Goal: Use online tool/utility: Use online tool/utility

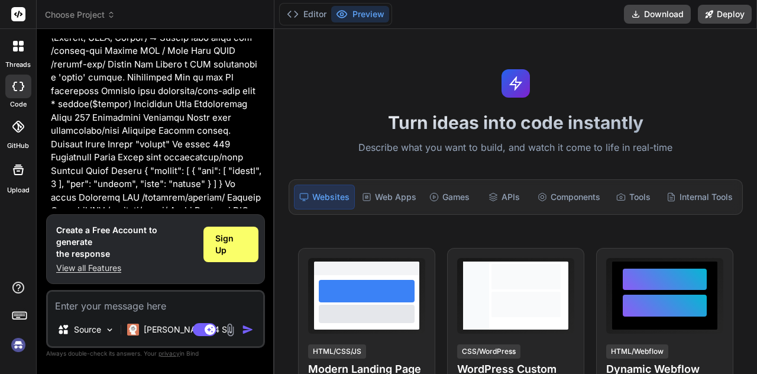
scroll to position [754, 0]
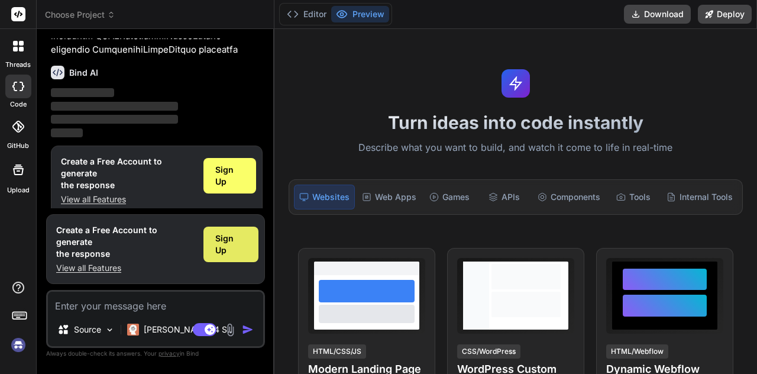
click at [239, 257] on div "Sign Up" at bounding box center [231, 245] width 55 height 36
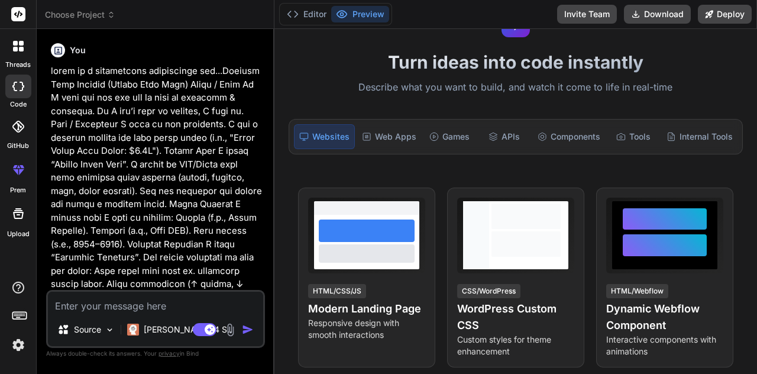
scroll to position [66, 0]
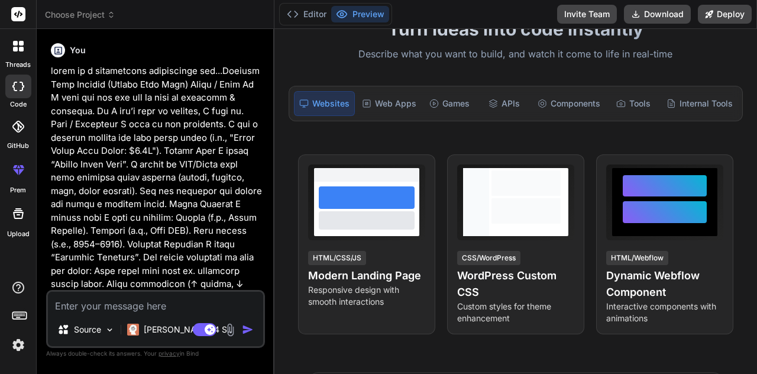
type textarea "x"
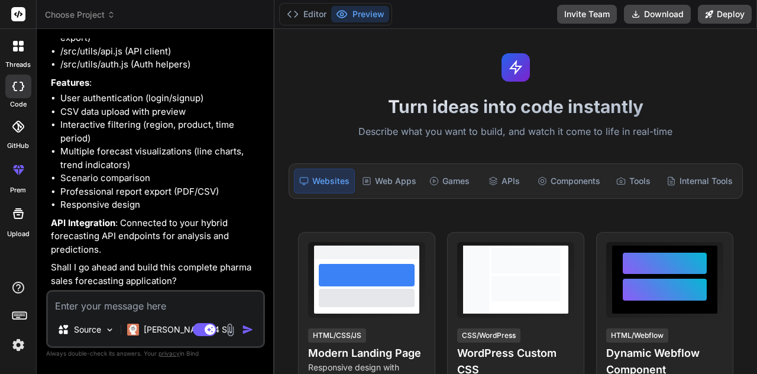
scroll to position [997, 0]
click at [78, 305] on textarea at bounding box center [155, 302] width 215 height 21
type textarea "y"
type textarea "x"
type textarea "ye"
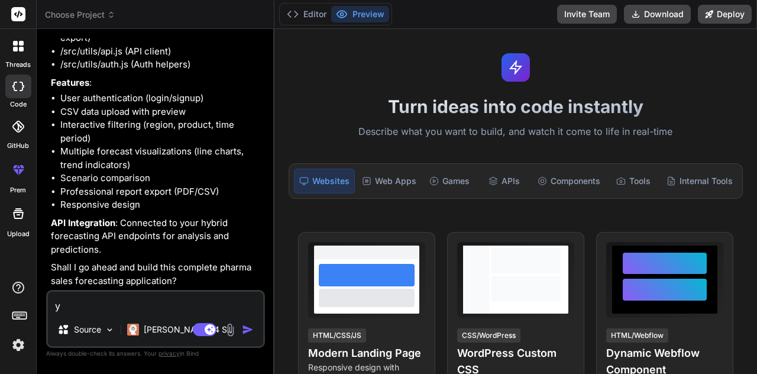
type textarea "x"
type textarea "yes"
type textarea "x"
type textarea "yes"
click at [257, 334] on button "button" at bounding box center [250, 330] width 17 height 12
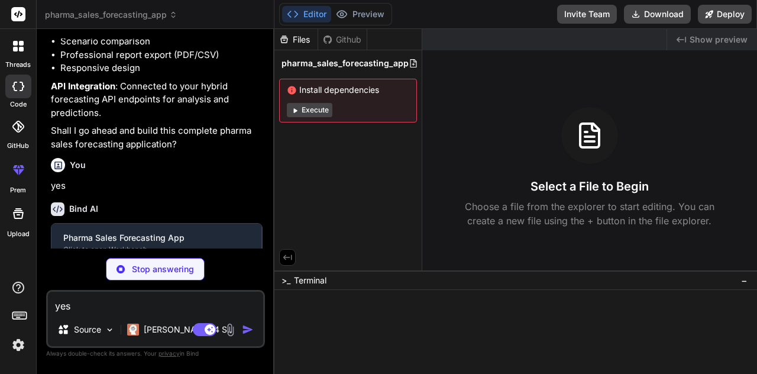
scroll to position [1119, 0]
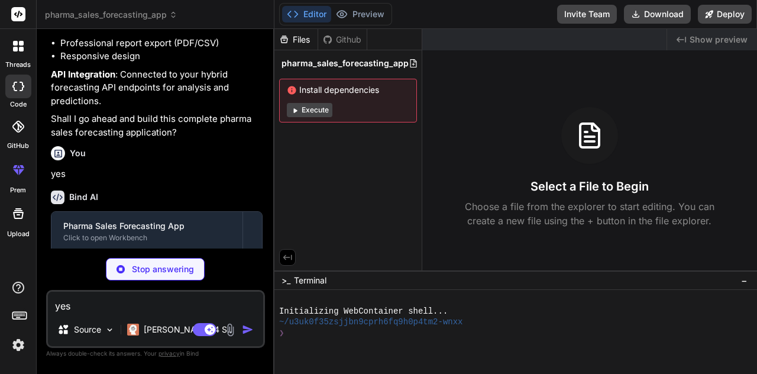
click at [318, 110] on button "Execute" at bounding box center [310, 110] width 46 height 14
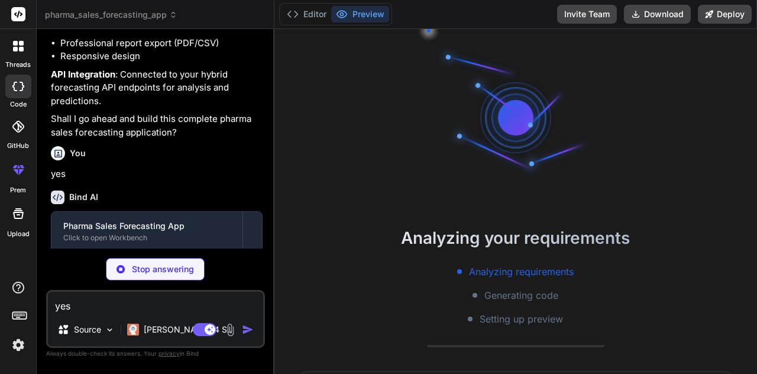
scroll to position [33, 0]
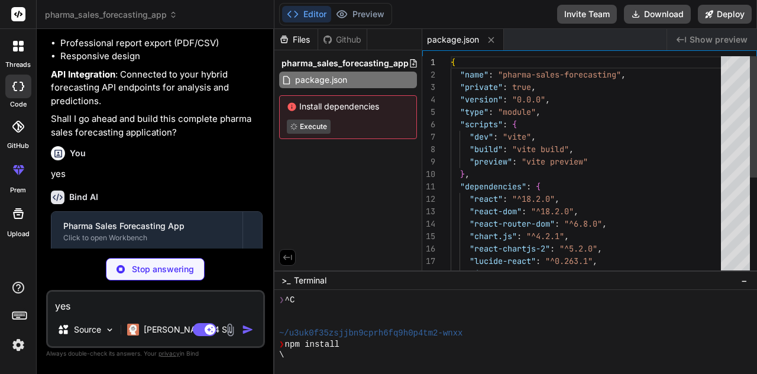
type textarea "x"
type textarea "import { defineConfig } from 'vite' import react from '@vitejs/plugin-react' ex…"
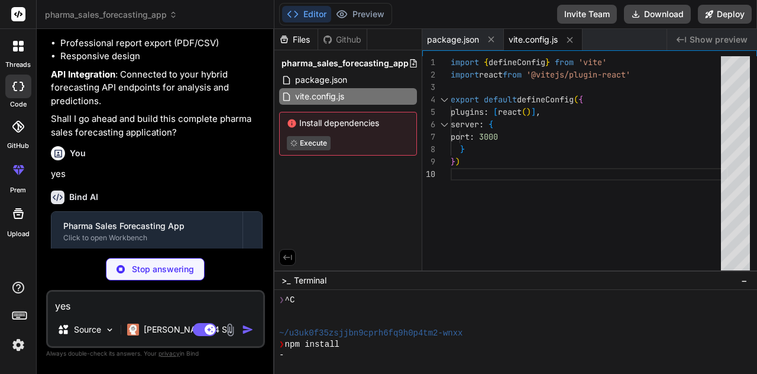
type textarea "x"
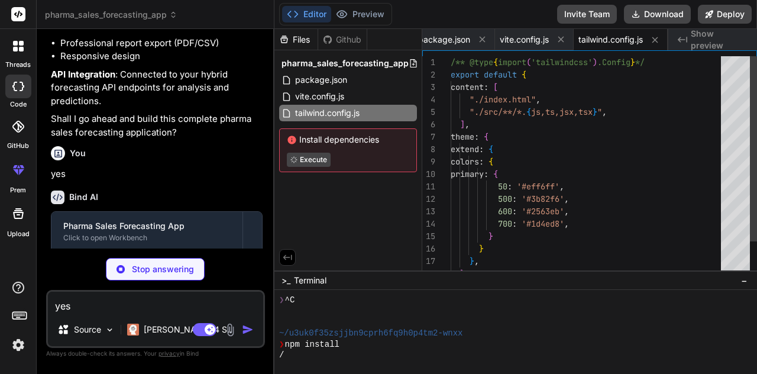
type textarea "x"
type textarea "export default { plugins: { tailwindcss: {}, autoprefixer: {}, }, }"
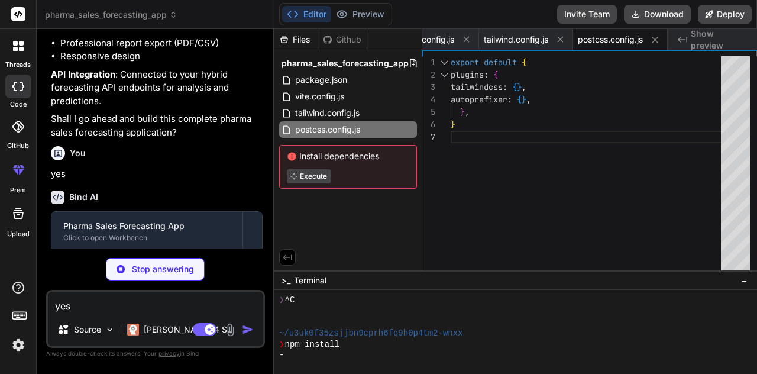
type textarea "x"
type textarea "<div id="root"></div> <script type="module" src="/src/main.jsx"></script> </bod…"
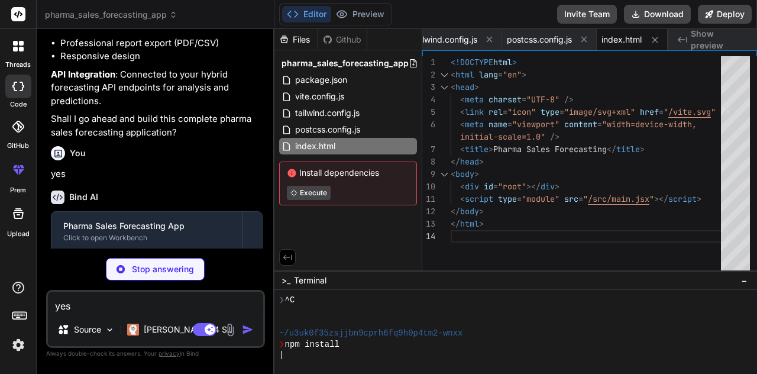
type textarea "x"
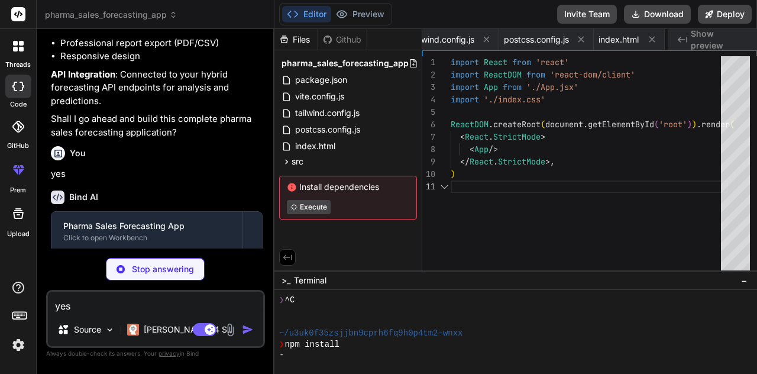
scroll to position [0, 249]
type textarea "x"
type textarea "} }"
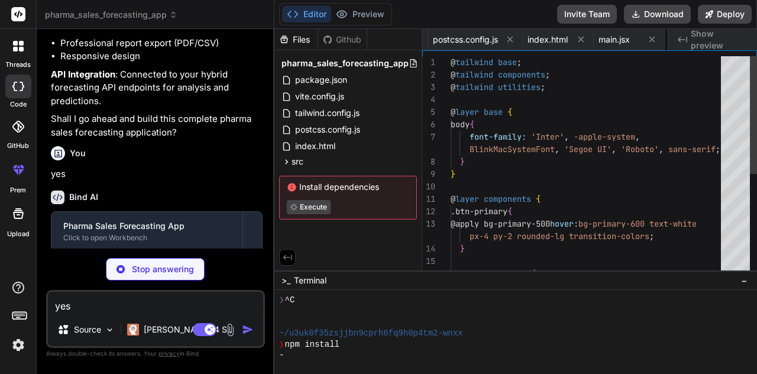
scroll to position [0, 320]
type textarea "x"
type textarea "<AppContent /> </Router> </AuthProvider> ) } export default App"
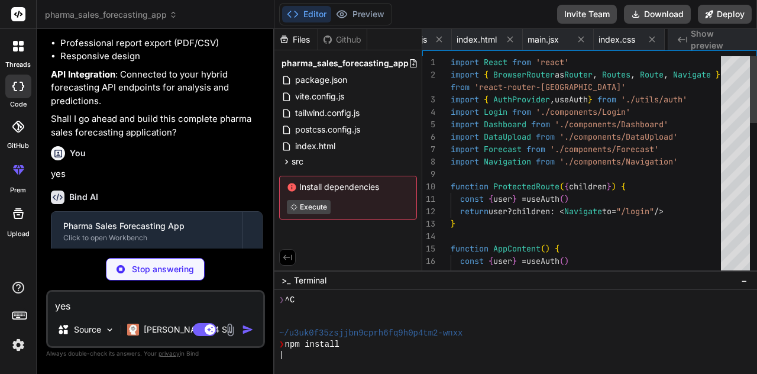
scroll to position [0, 391]
type textarea "x"
type textarea "return ( <AuthContext.Provider value={value}> {!loading && children} </AuthCont…"
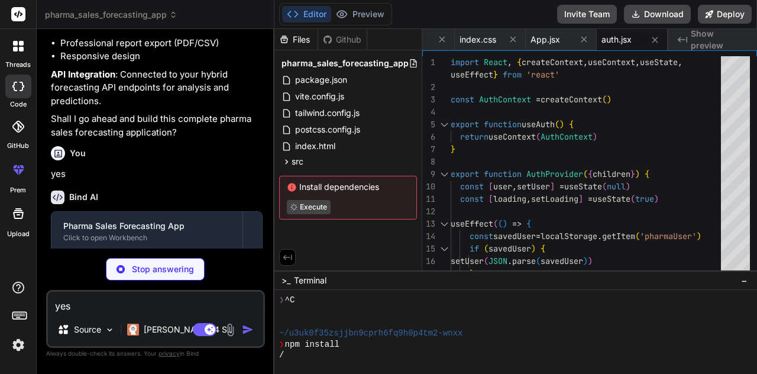
type textarea "x"
type textarea "return response.json() } } export default new ApiClient()"
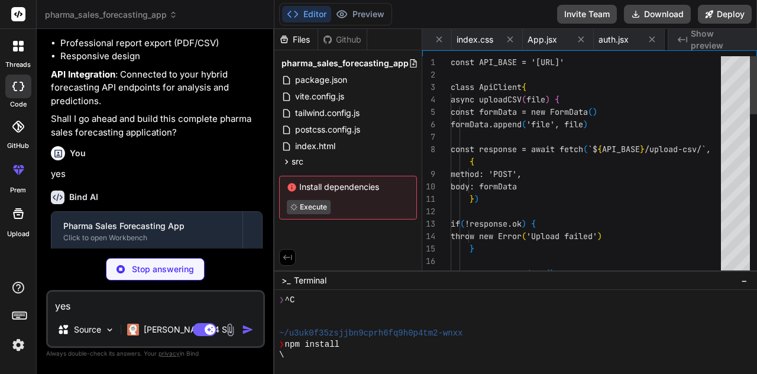
scroll to position [0, 533]
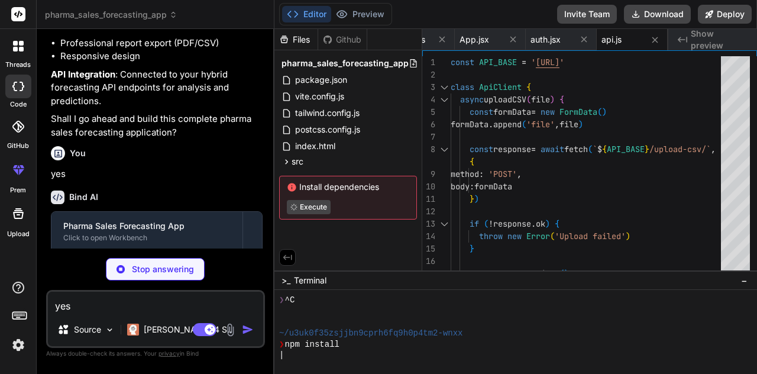
type textarea "x"
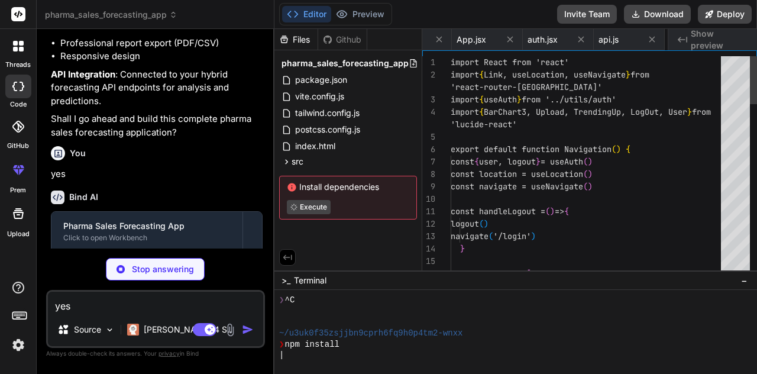
scroll to position [0, 617]
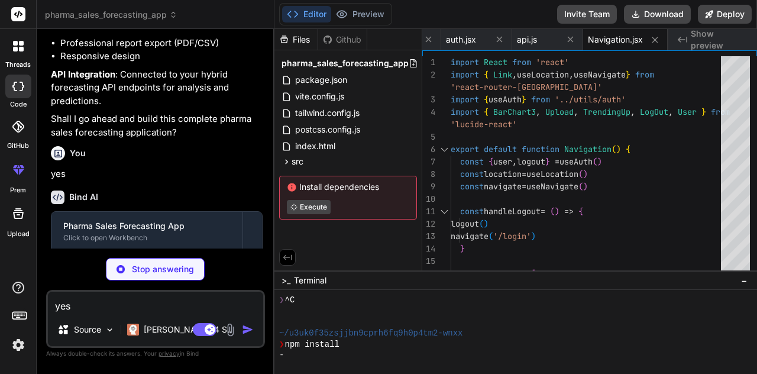
type textarea "x"
type textarea "</div> </div> ) }"
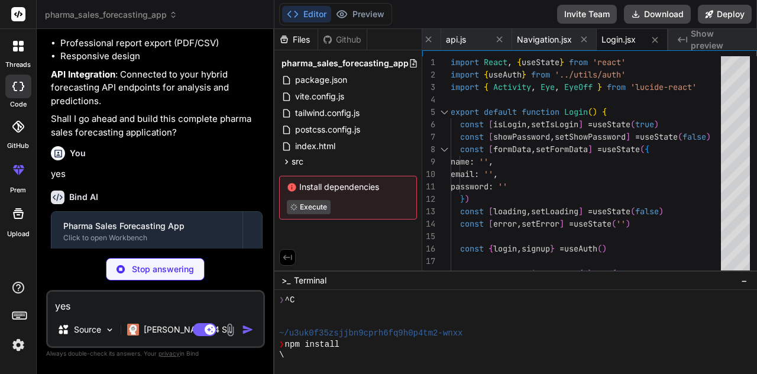
type textarea "x"
type textarea "))} </div> </div> </div> </div> ) }"
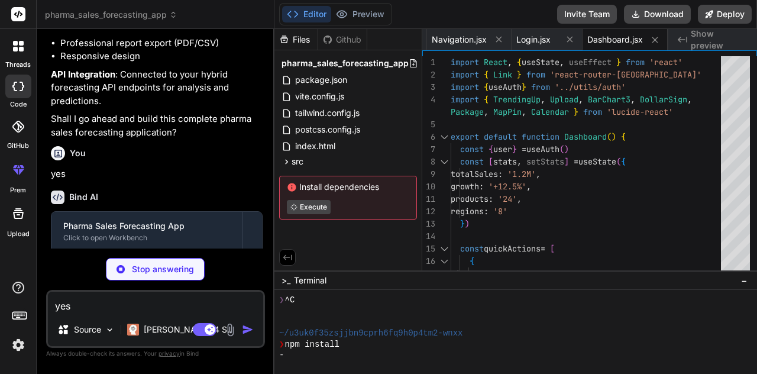
scroll to position [110, 0]
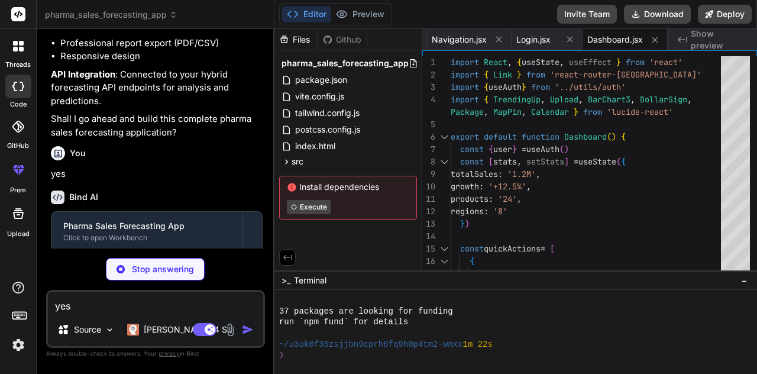
type textarea "x"
type textarea "}"
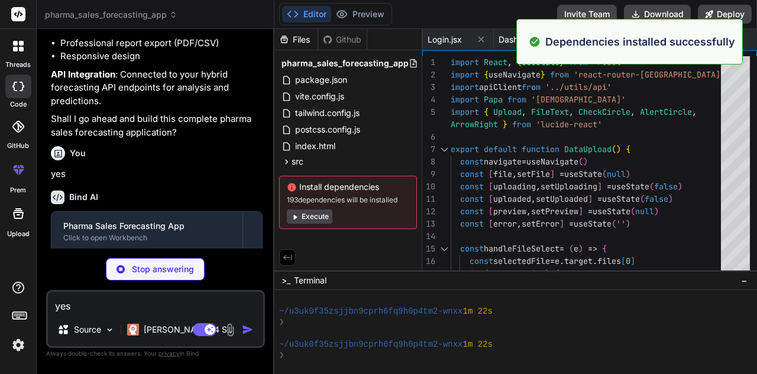
scroll to position [143, 0]
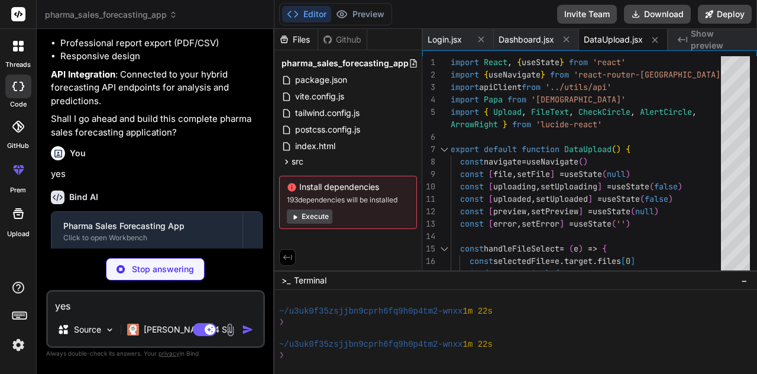
click at [321, 218] on button "Execute" at bounding box center [310, 216] width 46 height 14
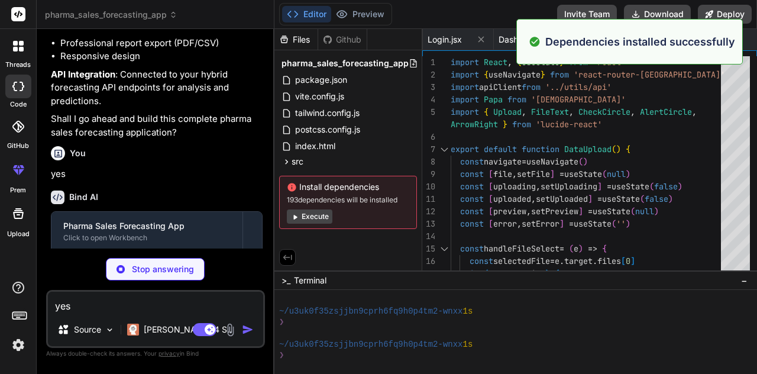
scroll to position [309, 0]
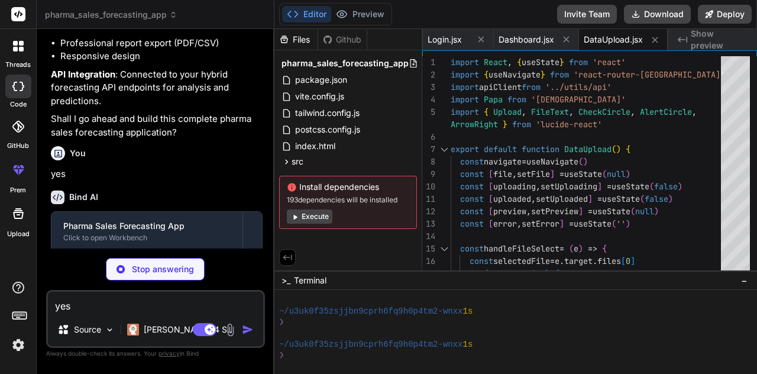
click at [312, 214] on button "Execute" at bounding box center [310, 216] width 46 height 14
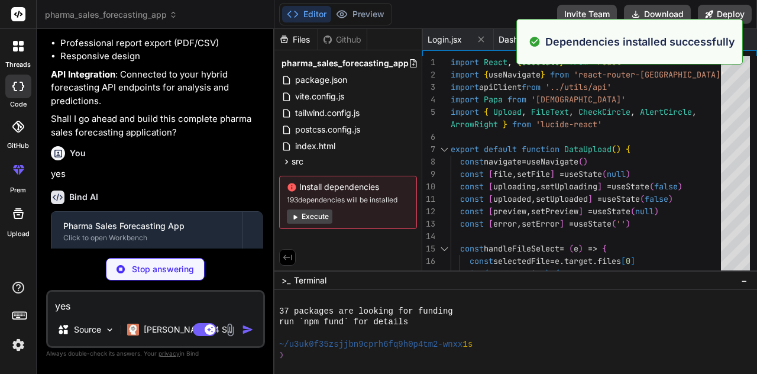
scroll to position [475, 0]
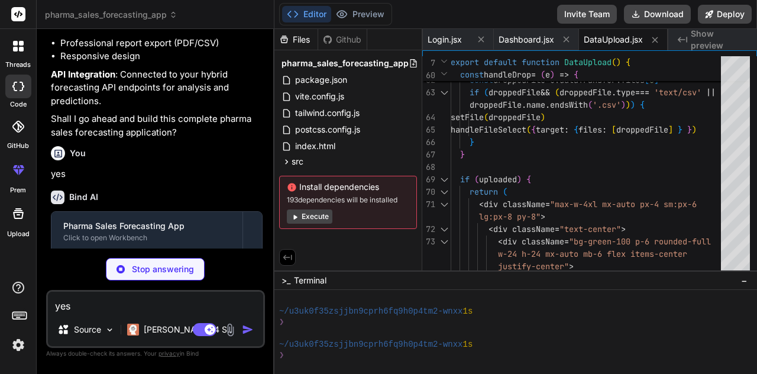
type textarea "x"
type textarea ") }"
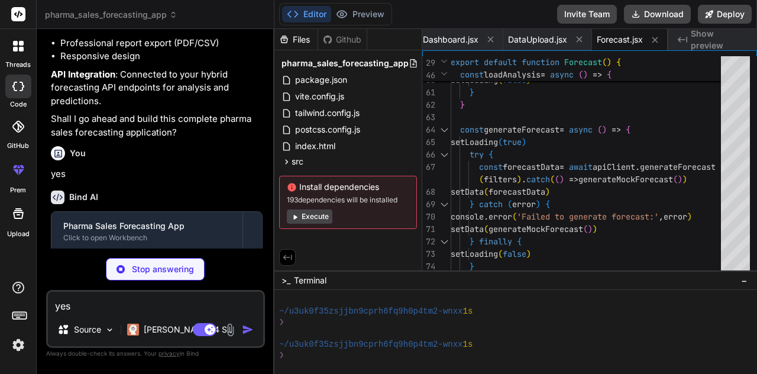
type textarea "x"
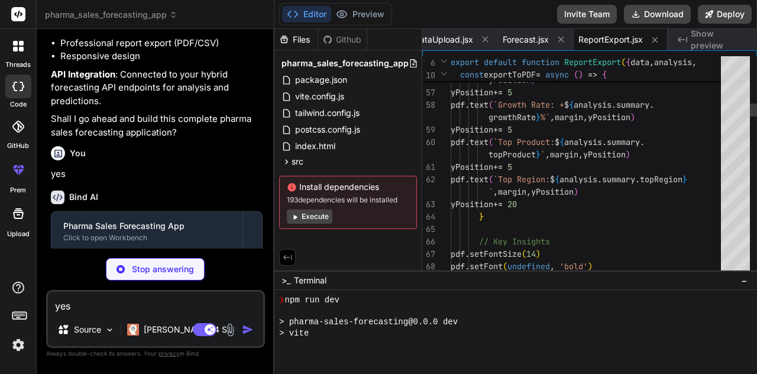
scroll to position [773, 0]
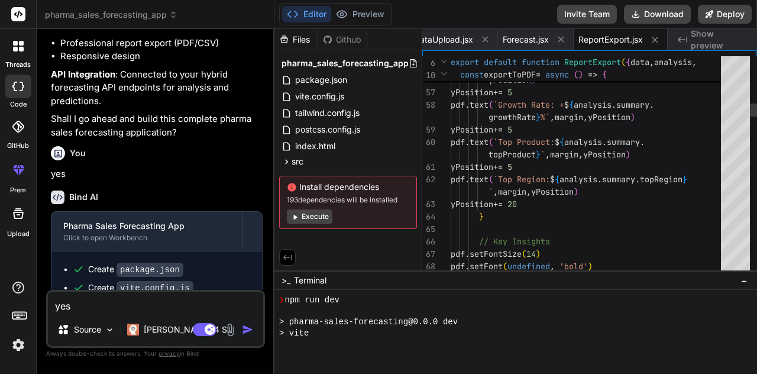
type textarea "x"
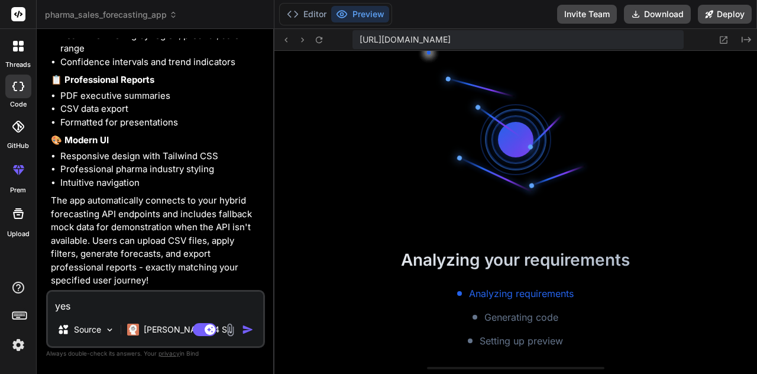
scroll to position [839, 0]
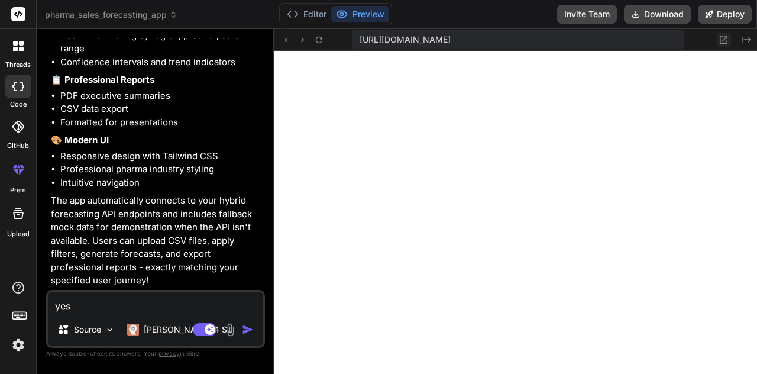
click at [722, 37] on icon at bounding box center [724, 40] width 10 height 10
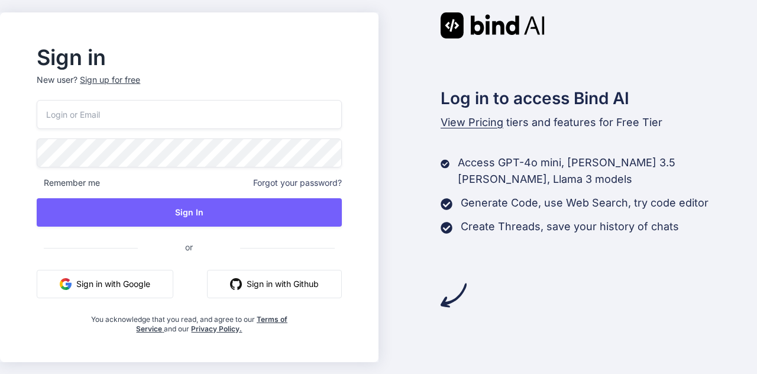
click at [135, 282] on button "Sign in with Google" at bounding box center [105, 284] width 137 height 28
click at [95, 289] on button "Sign in with Google" at bounding box center [105, 284] width 137 height 28
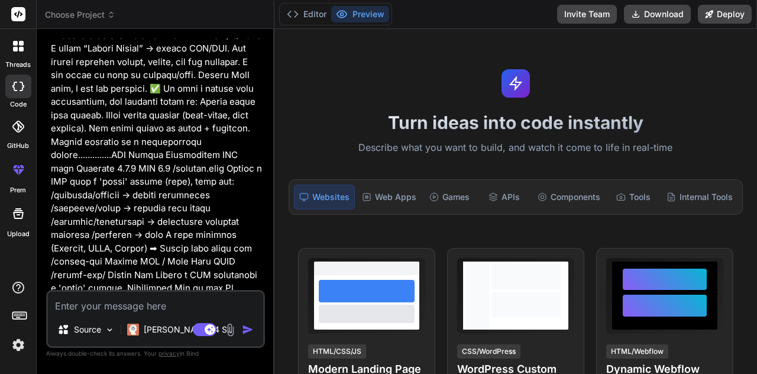
scroll to position [603, 0]
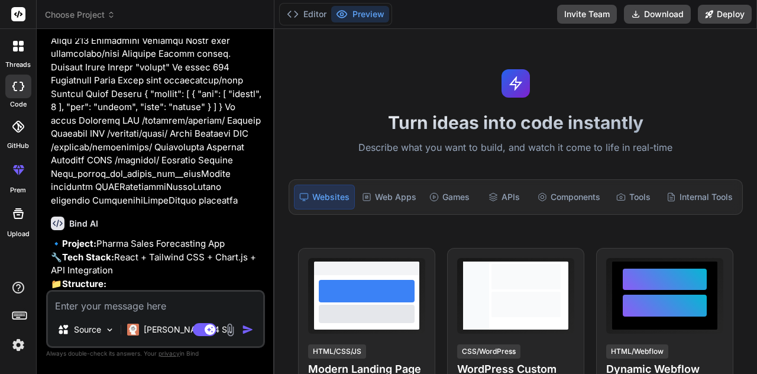
type textarea "x"
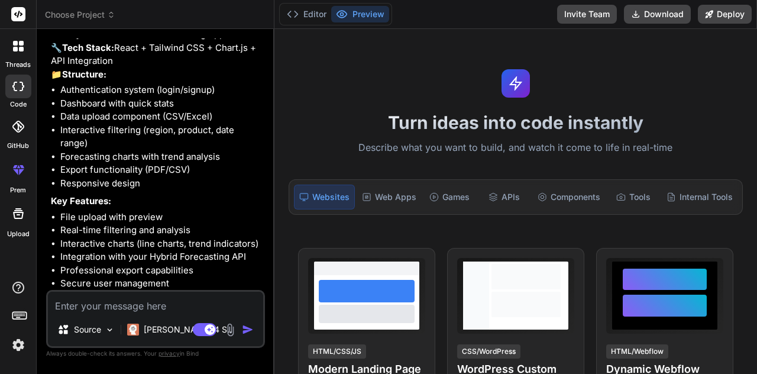
scroll to position [872, 0]
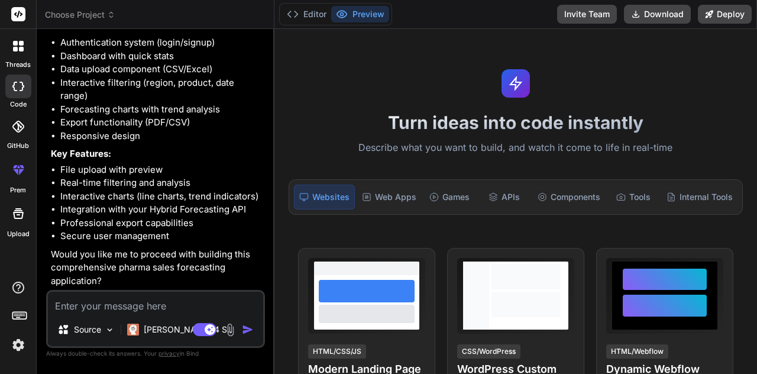
drag, startPoint x: 112, startPoint y: 287, endPoint x: 111, endPoint y: 305, distance: 17.8
click at [111, 305] on div "You Bind AI 🔹 Project: Pharma Sales Forecasting App 🔧 Tech Stack: React + Tailw…" at bounding box center [155, 205] width 219 height 335
click at [111, 305] on textarea at bounding box center [155, 302] width 215 height 21
type textarea "y"
type textarea "x"
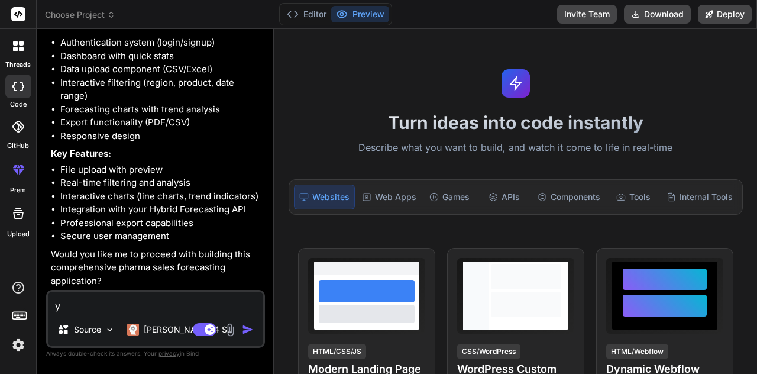
type textarea "yw"
type textarea "x"
type textarea "ywa"
type textarea "x"
type textarea "yw"
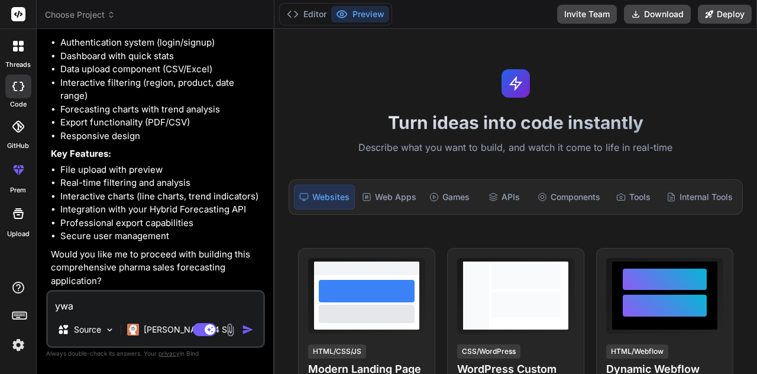
type textarea "x"
type textarea "y"
type textarea "x"
type textarea "ye"
type textarea "x"
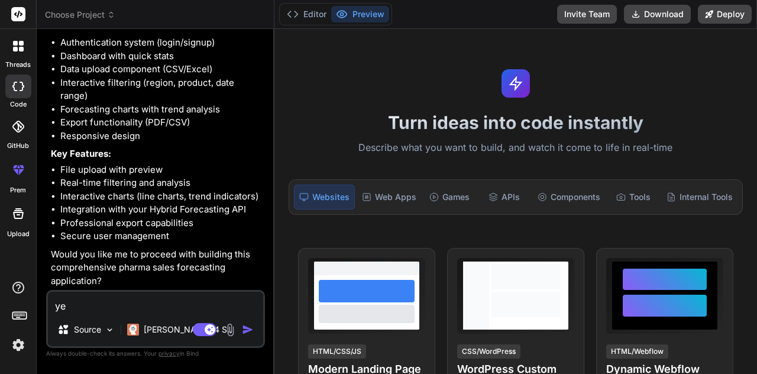
type textarea "yes"
type textarea "x"
type textarea "yes."
type textarea "x"
type textarea "yes.."
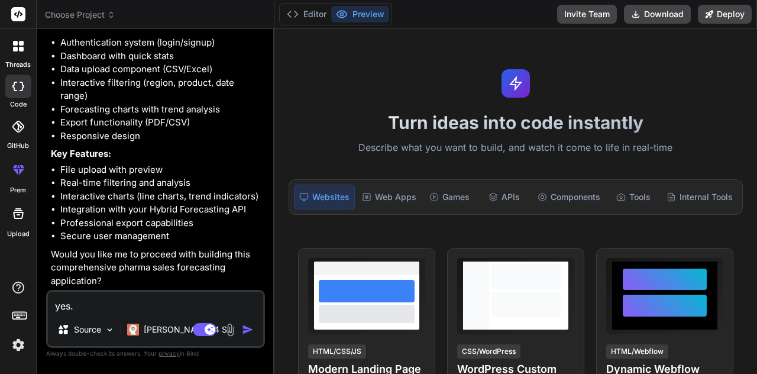
type textarea "x"
type textarea "yes..n"
type textarea "x"
type textarea "yes..ne"
type textarea "x"
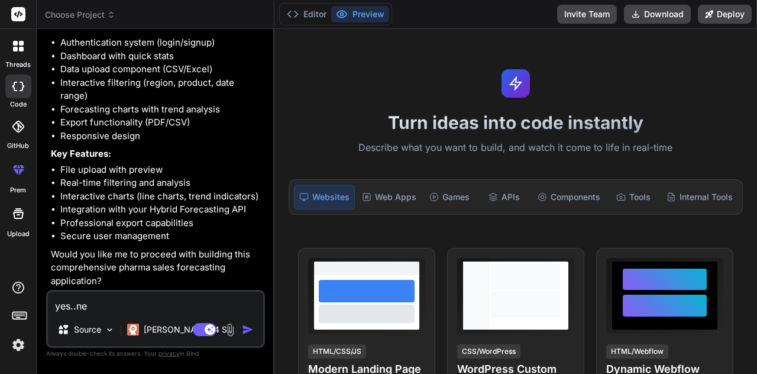
type textarea "yes..nee"
type textarea "x"
type textarea "yes..need"
type textarea "x"
type textarea "yes..need"
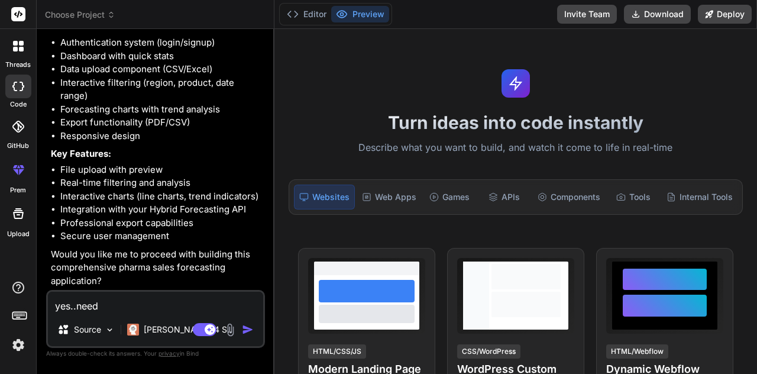
type textarea "x"
type textarea "yes..need u"
type textarea "x"
type textarea "yes..need ui"
type textarea "x"
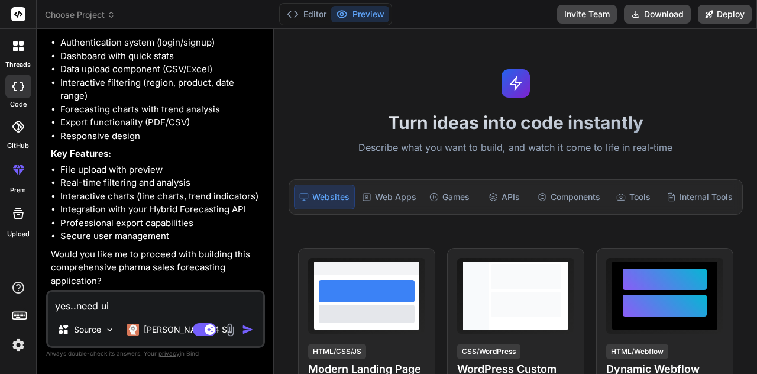
type textarea "yes..need uib"
type textarea "x"
type textarea "yes..need ui"
type textarea "x"
type textarea "yes..need ui"
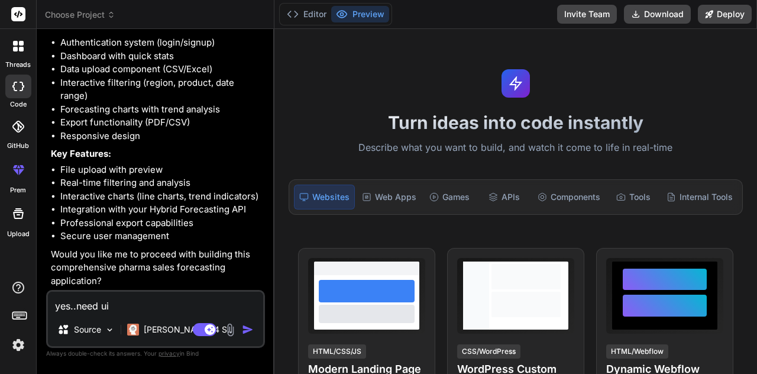
type textarea "x"
type textarea "yes..need ui l"
type textarea "x"
type textarea "yes..need ui li"
type textarea "x"
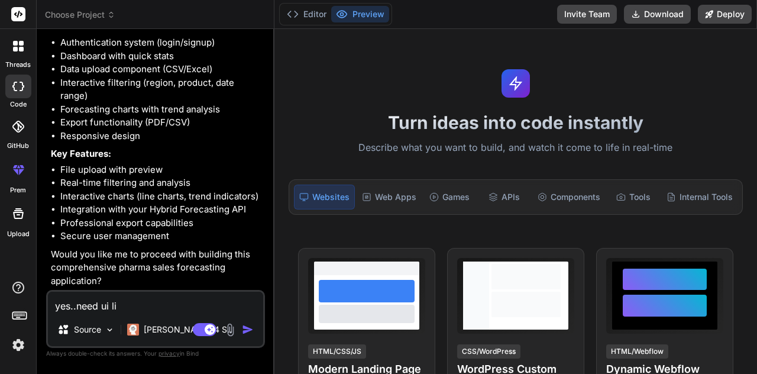
type textarea "yes..need ui lik"
type textarea "x"
type textarea "yes..need ui like"
type textarea "x"
type textarea "yes..need ui like"
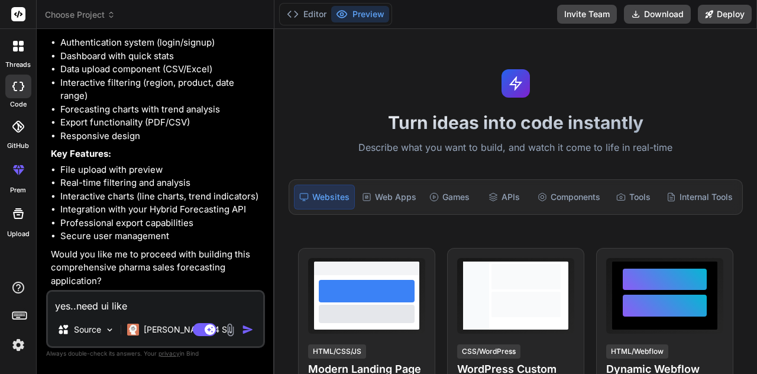
type textarea "x"
type textarea "yes..need ui like p"
type textarea "x"
type textarea "yes..need ui like pj"
type textarea "x"
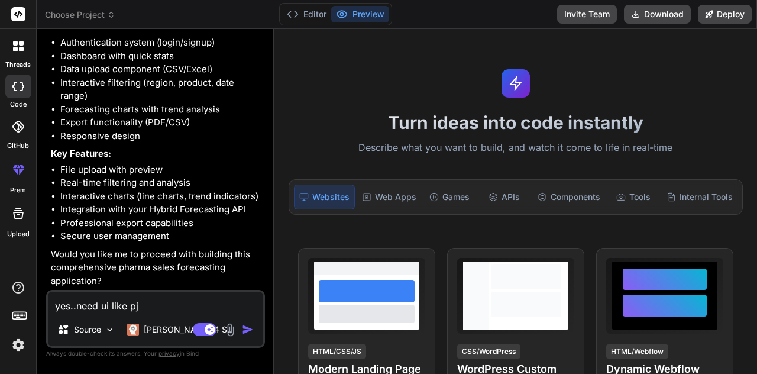
type textarea "yes..need ui like p"
type textarea "x"
type textarea "yes..need ui like ph"
type textarea "x"
type textarea "yes..need ui like pha"
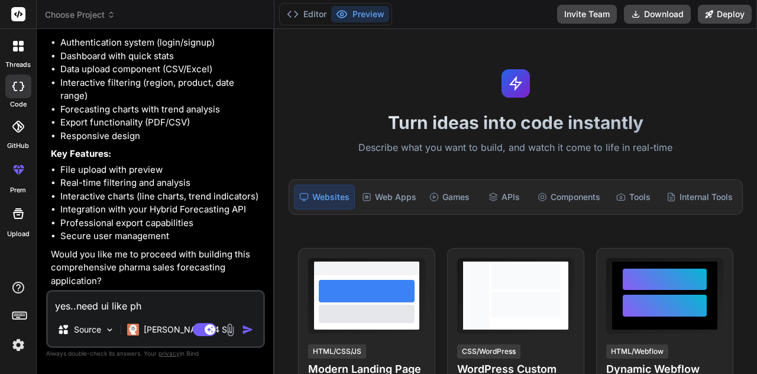
type textarea "x"
type textarea "yes..need ui like phar"
type textarea "x"
type textarea "yes..need ui like pharm"
type textarea "x"
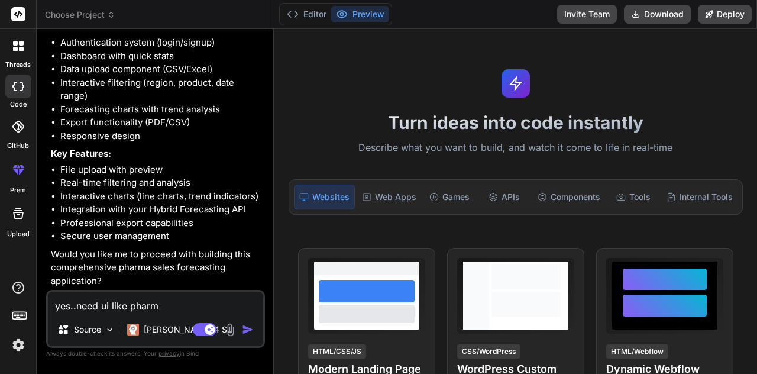
type textarea "yes..need ui like pharma"
type textarea "x"
type textarea "yes..need ui like pharma"
type textarea "x"
type textarea "yes..need ui like pharma"
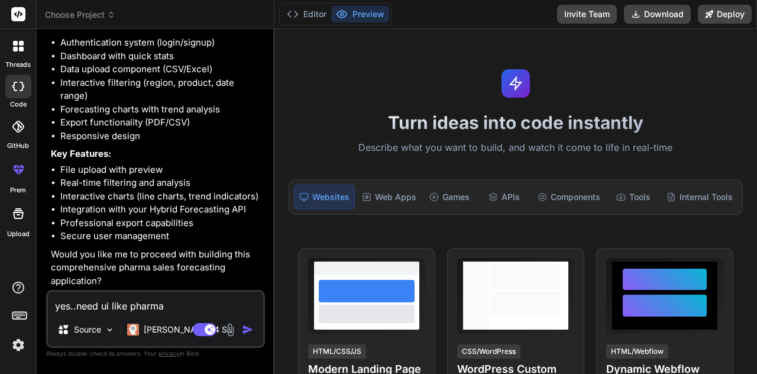
type textarea "x"
type textarea "yes..need ui like pharmap"
type textarea "x"
type textarea "yes..need ui like pharmapr"
type textarea "x"
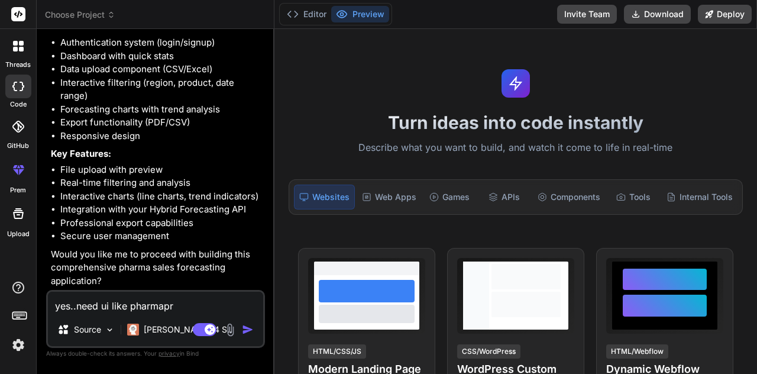
type textarea "yes..need ui like pharmapre"
type textarea "x"
type textarea "yes..need ui like pharmapred"
type textarea "x"
type textarea "yes..need ui like pharmapredi"
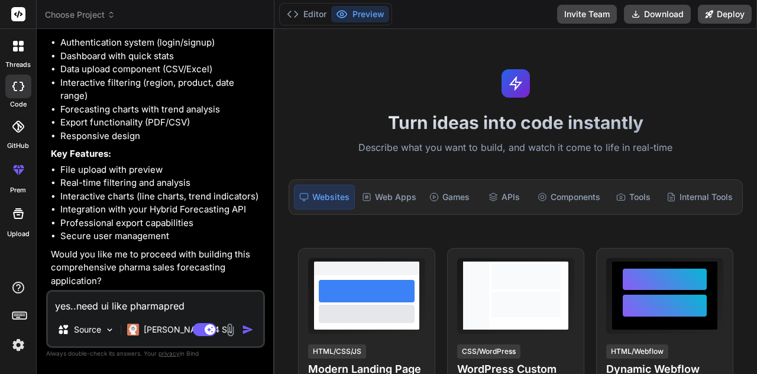
type textarea "x"
type textarea "yes..need ui like pharmapredic"
type textarea "x"
type textarea "yes..need ui like pharmapredict"
type textarea "x"
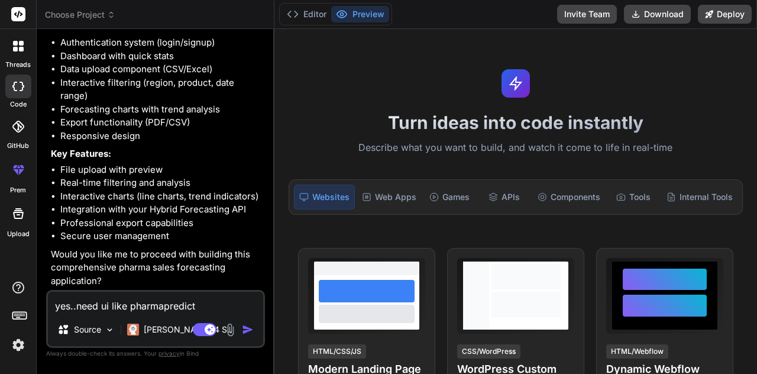
type textarea "yes..need ui like pharmapredicto"
type textarea "x"
type textarea "yes..need ui like pharmapredictor"
type textarea "x"
type textarea "yes..need ui like pharmapredictors"
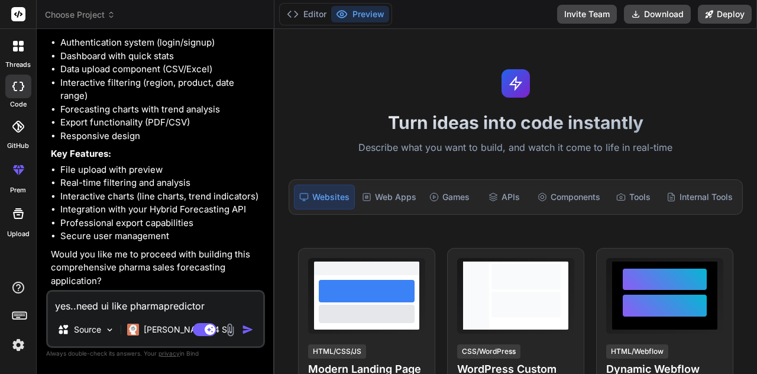
type textarea "x"
type textarea "yes..need ui like pharmapredictors"
type textarea "x"
type textarea "yes..need ui like pharmapredictors a"
type textarea "x"
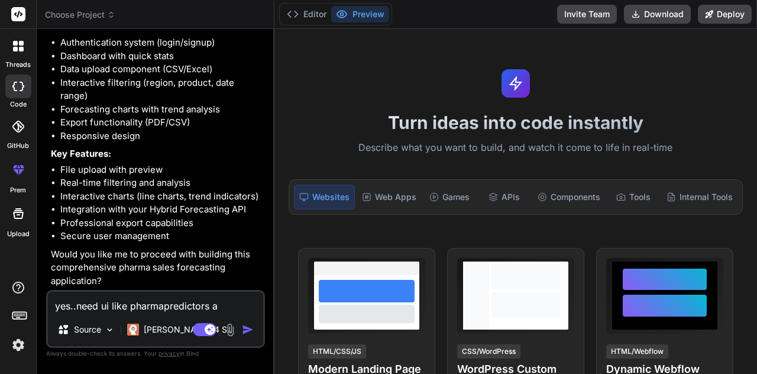
type textarea "yes..need ui like pharmapredictors ap"
type textarea "x"
type textarea "yes..need ui like pharmapredictors app"
type textarea "x"
type textarea "yes..need ui like pharmapredictors app."
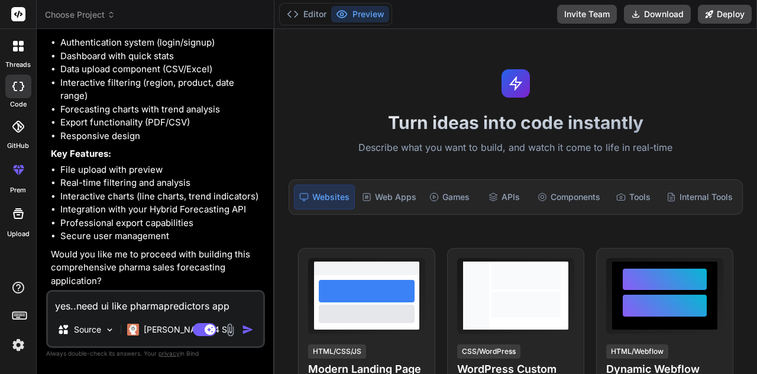
type textarea "x"
type textarea "yes..need ui like pharmapredictors app.."
type textarea "x"
type textarea "yes..need ui like pharmapredictors app..."
type textarea "x"
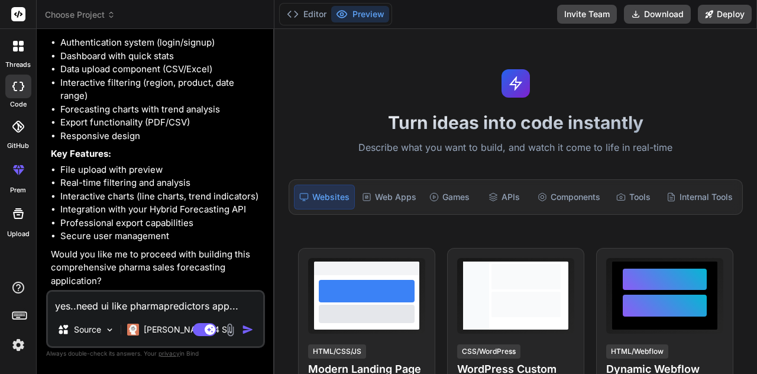
type textarea "yes..need ui like pharmapredictors app...."
type textarea "x"
type textarea "yes..need ui like pharmapredictors app....a"
type textarea "x"
type textarea "yes..need ui like pharmapredictors app....al"
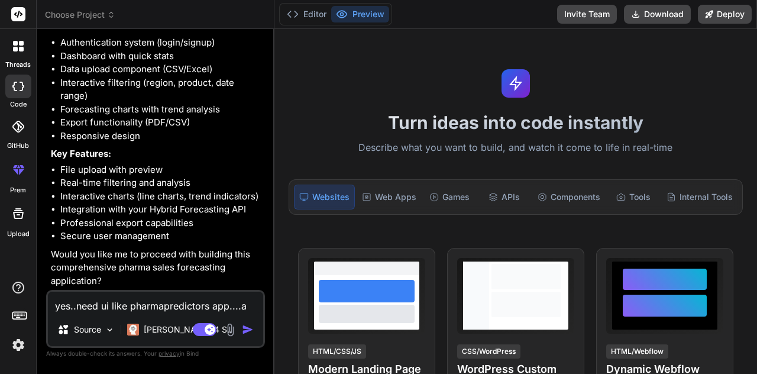
type textarea "x"
type textarea "yes..need ui like pharmapredictors app....als"
type textarea "x"
type textarea "yes..need ui like pharmapredictors app....also"
type textarea "x"
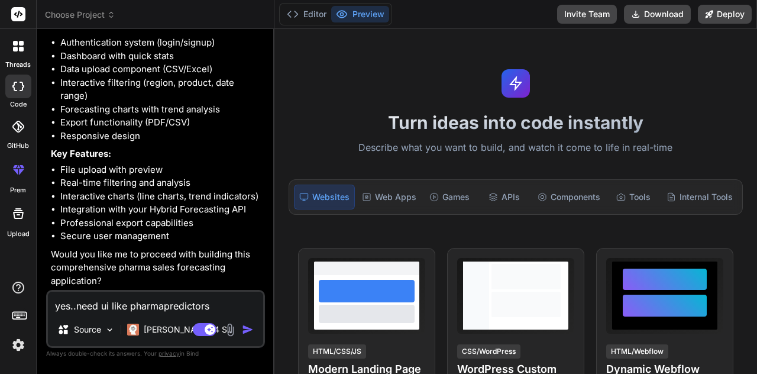
type textarea "yes..need ui like pharmapredictors app....also"
type textarea "x"
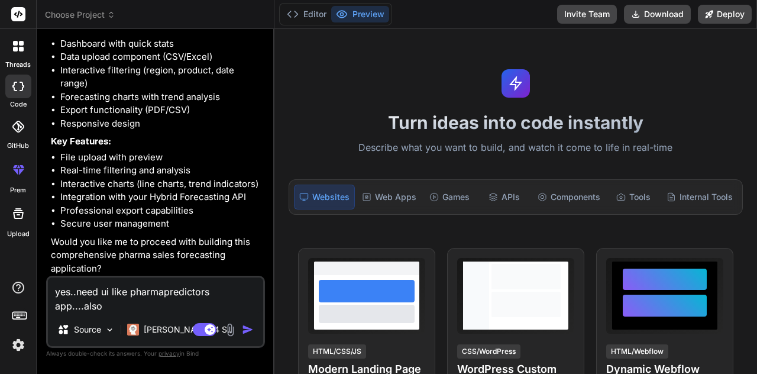
type textarea "yes..need ui like pharmapredictors app....also a"
type textarea "x"
type textarea "yes..need ui like pharmapredictors app....also ad"
type textarea "x"
type textarea "yes..need ui like pharmapredictors app....also add"
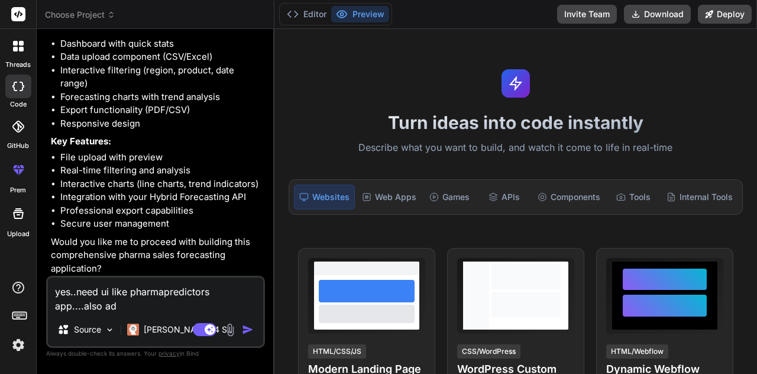
type textarea "x"
type textarea "yes..need ui like pharmapredictors app....also add"
type textarea "x"
type textarea "yes..need ui like pharmapredictors app....also add b"
type textarea "x"
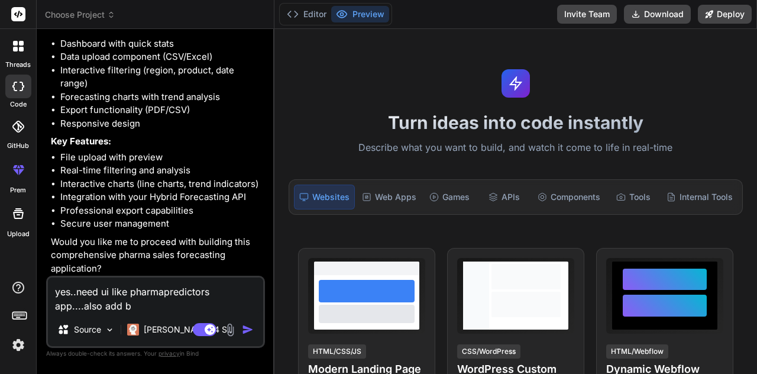
type textarea "yes..need ui like pharmapredictors app....also add ba"
type textarea "x"
type textarea "yes..need ui like pharmapredictors app....also add bac"
type textarea "x"
type textarea "yes..need ui like pharmapredictors app....also add back"
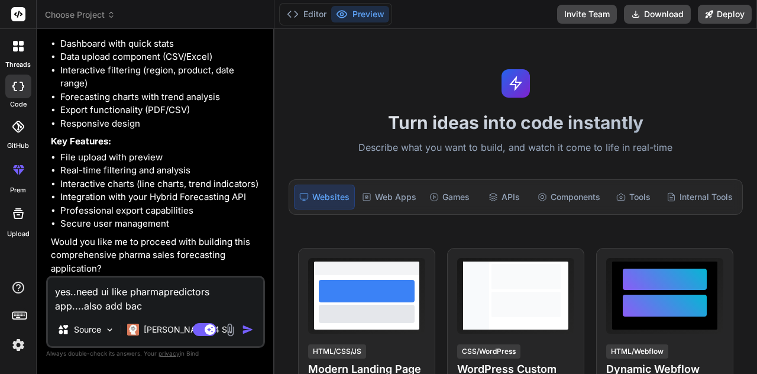
type textarea "x"
type textarea "yes..need ui like pharmapredictors app....also add backg"
type textarea "x"
type textarea "yes..need ui like pharmapredictors app....also add backgr"
type textarea "x"
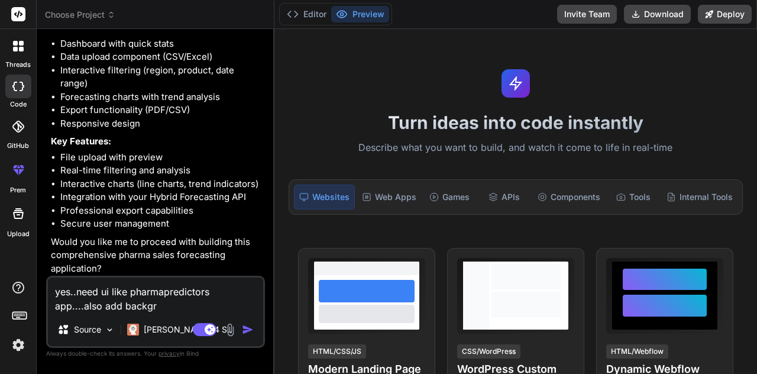
type textarea "yes..need ui like pharmapredictors app....also add backgro"
type textarea "x"
type textarea "yes..need ui like pharmapredictors app....also add backgrou"
type textarea "x"
type textarea "yes..need ui like pharmapredictors app....also add backgroun"
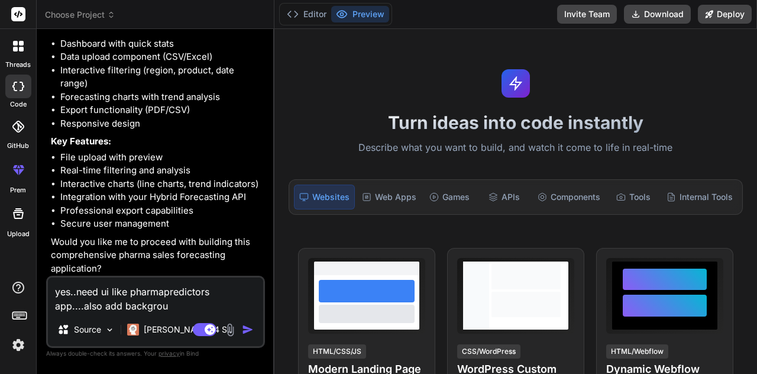
type textarea "x"
type textarea "yes..need ui like pharmapredictors app....also add background"
type textarea "x"
type textarea "yes..need ui like pharmapredictors app....also add background"
type textarea "x"
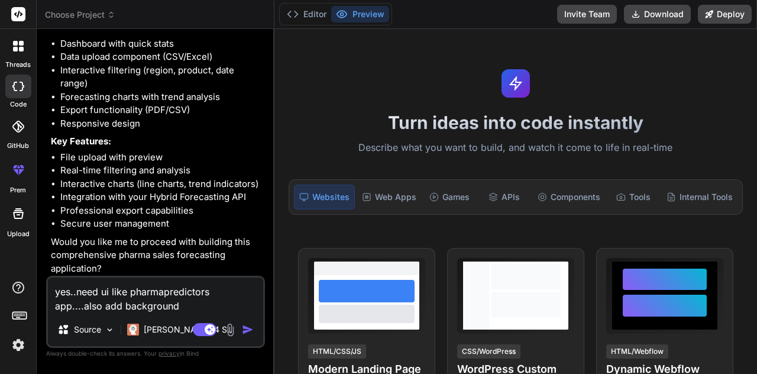
type textarea "yes..need ui like pharmapredictors app....also add background i"
type textarea "x"
type textarea "yes..need ui like pharmapredictors app....also add background im"
type textarea "x"
type textarea "yes..need ui like pharmapredictors app....also add background ima"
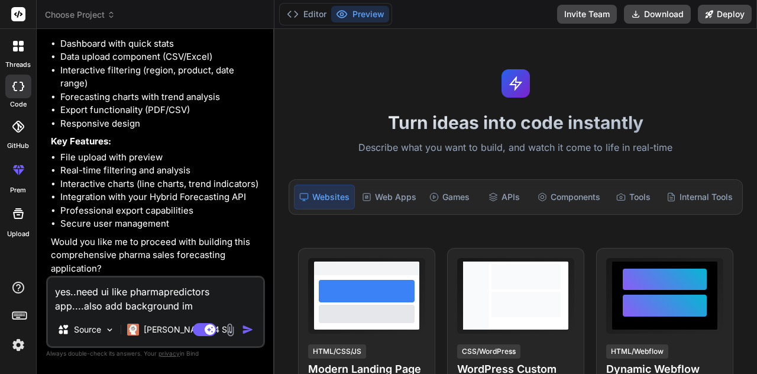
type textarea "x"
type textarea "yes..need ui like pharmapredictors app....also add background imag"
type textarea "x"
type textarea "yes..need ui like pharmapredictors app....also add background image"
type textarea "x"
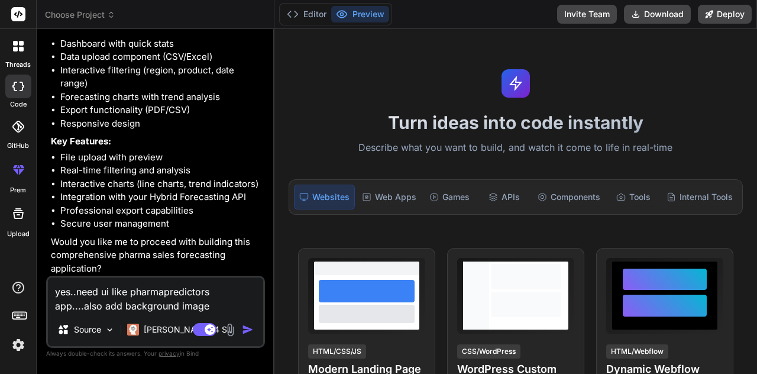
type textarea "yes..need ui like pharmapredictors app....also add background images"
type textarea "x"
type textarea "yes..need ui like pharmapredictors app....also add background image"
type textarea "x"
type textarea "yes..need ui like pharmapredictors app....also add background image"
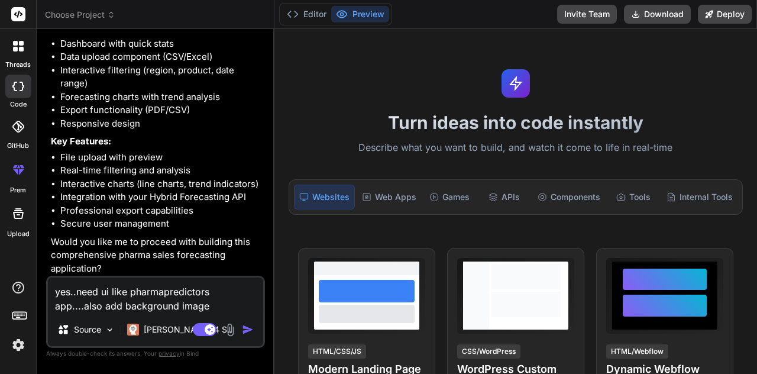
type textarea "x"
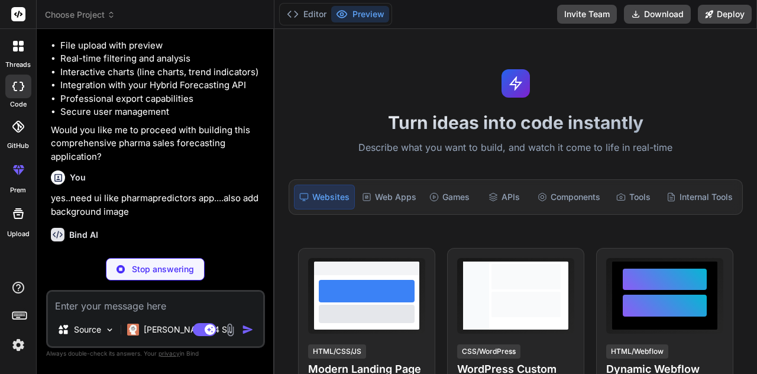
scroll to position [1008, 0]
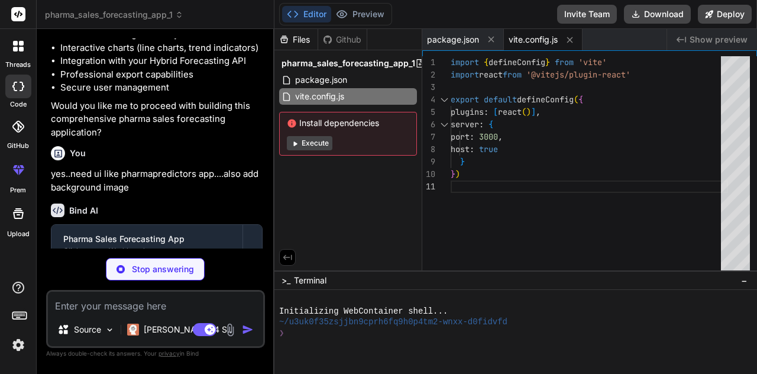
type textarea "x"
type textarea "0%, #f8fafc 100%)', } }, }, plugins: [], }"
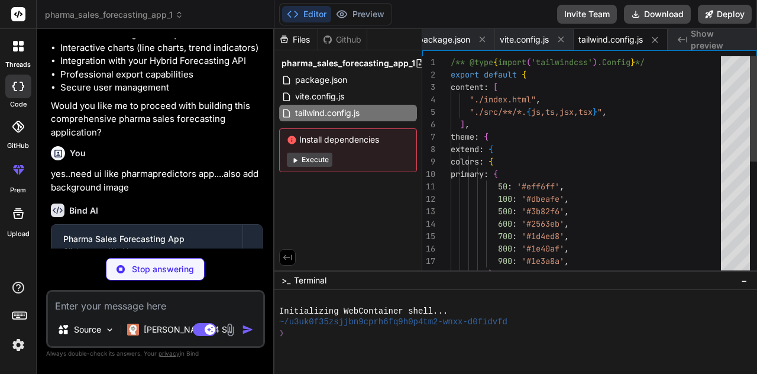
type textarea "x"
type textarea "export default { plugins: { tailwindcss: {}, autoprefixer: {}, }, }"
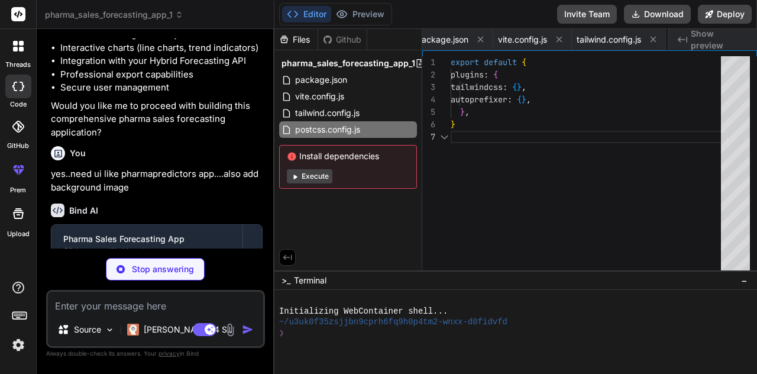
scroll to position [0, 107]
type textarea "x"
type textarea "<body> <div id="root"></div> <script type="module" src="/src/main.jsx"></script…"
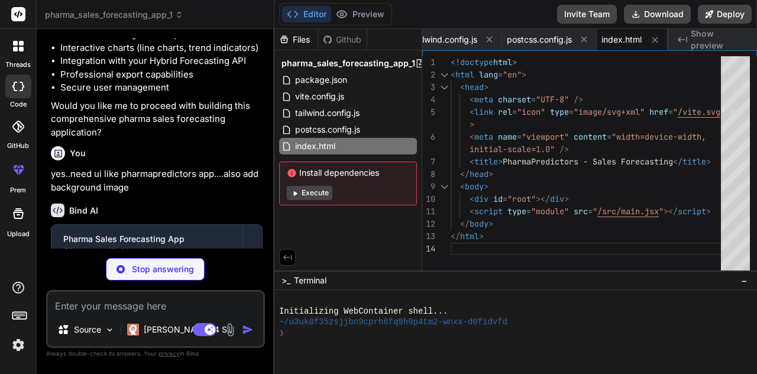
type textarea "x"
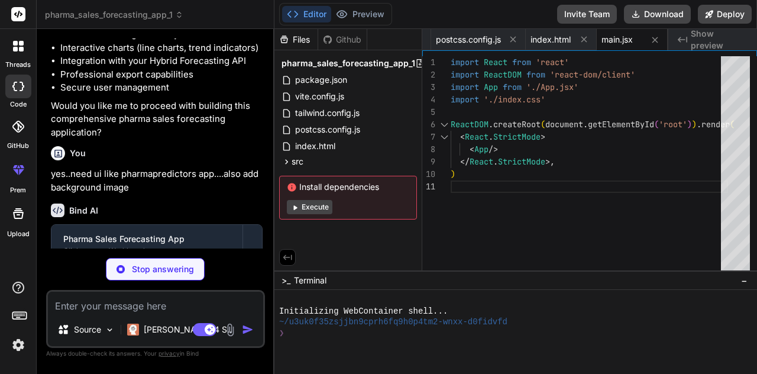
type textarea "x"
type textarea "focus:border-transparent transition-all duration-200; } }"
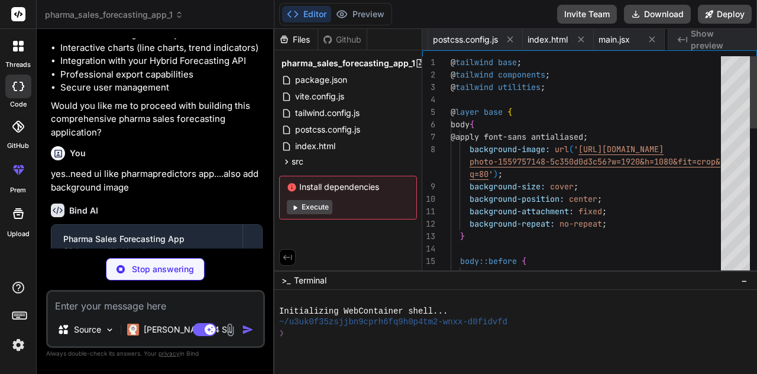
scroll to position [0, 320]
click at [295, 206] on icon at bounding box center [295, 207] width 4 height 5
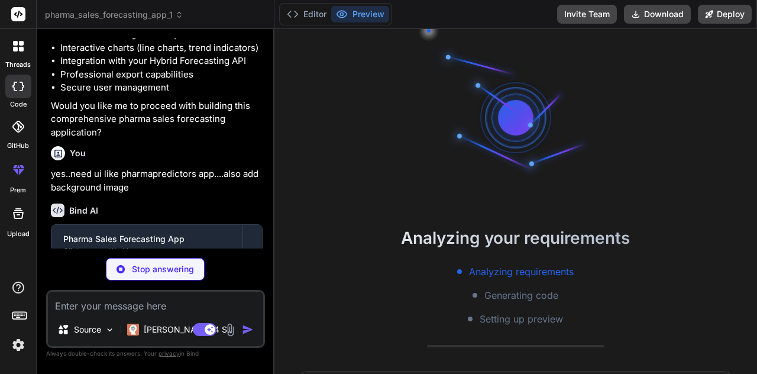
scroll to position [33, 0]
type textarea "x"
type textarea "} export default App"
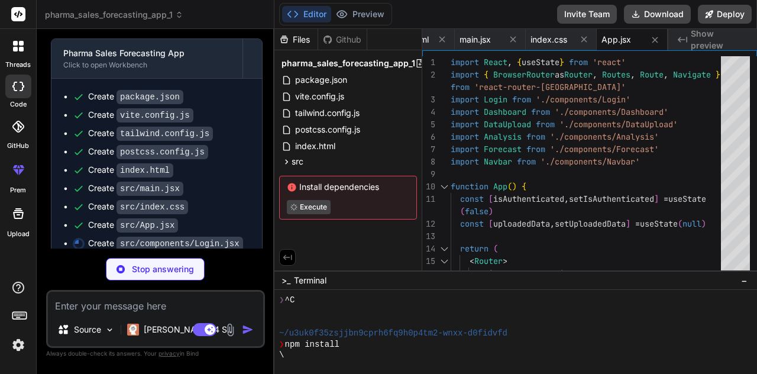
scroll to position [1214, 0]
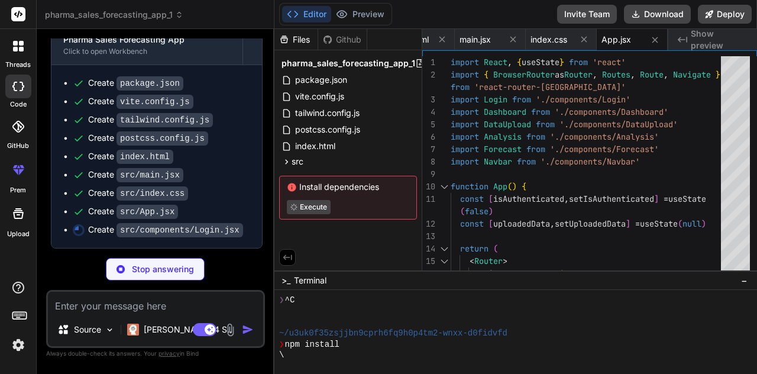
type textarea "x"
type textarea "export default Login"
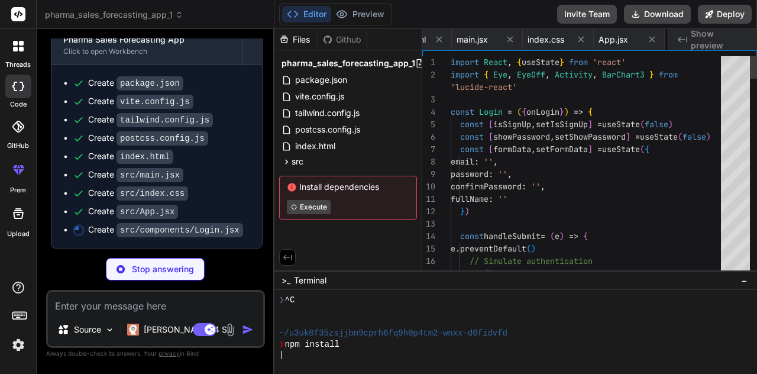
scroll to position [0, 462]
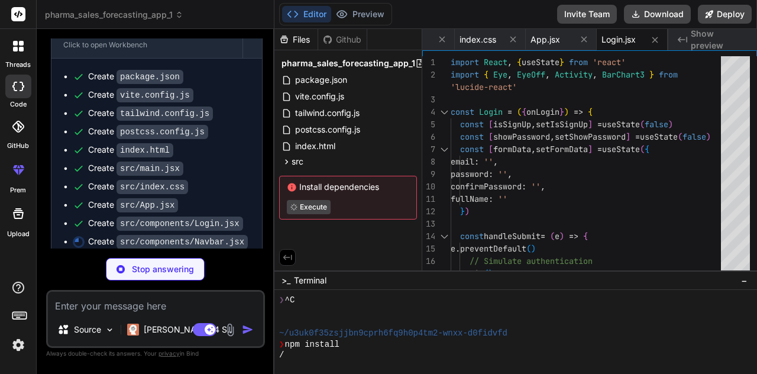
type textarea "x"
type textarea "} export default Navbar"
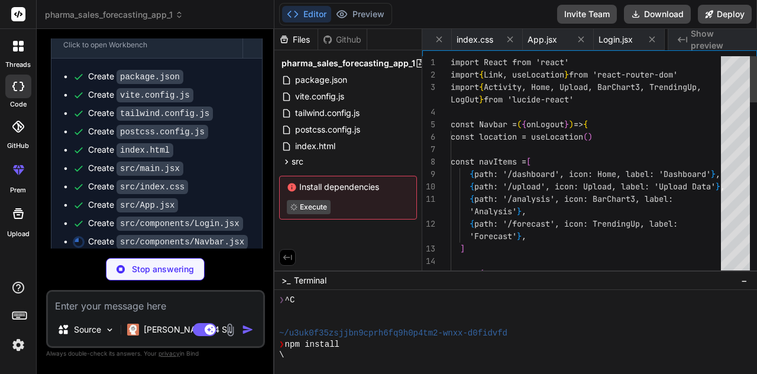
scroll to position [0, 533]
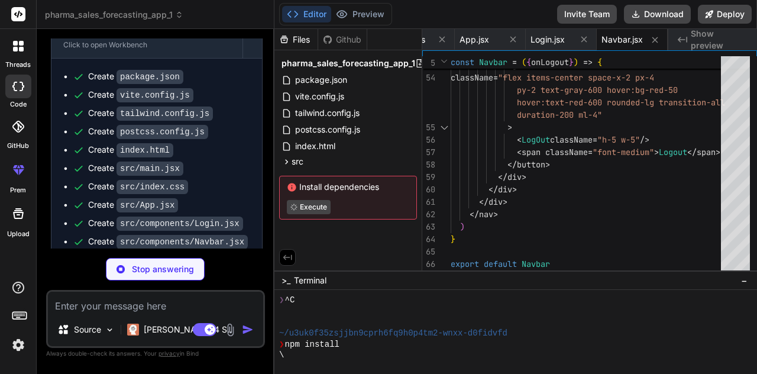
type textarea "x"
type textarea "</div> </div> ) } export default Dashboard"
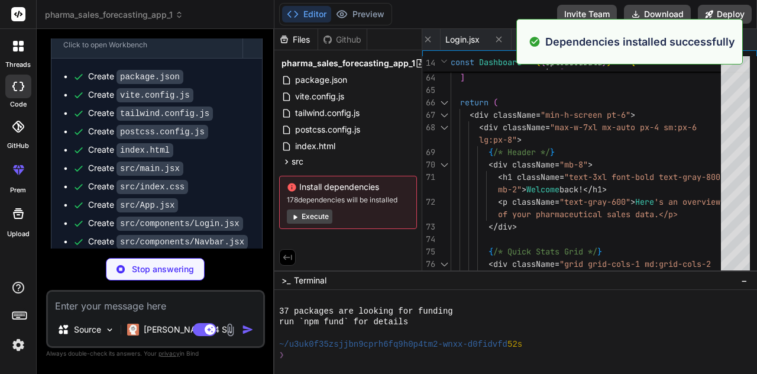
scroll to position [143, 0]
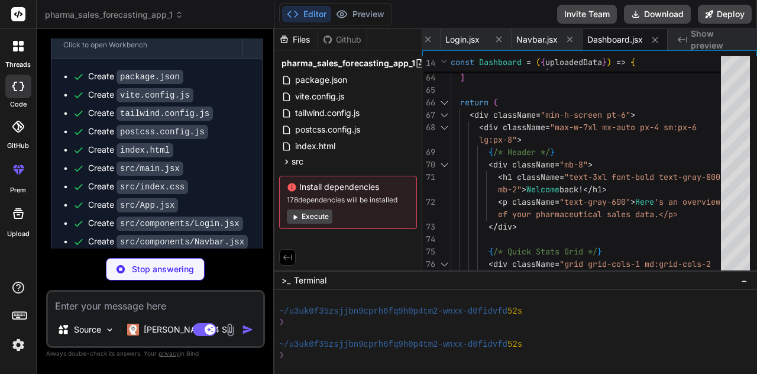
type textarea "x"
type textarea ") } export default DataUpload"
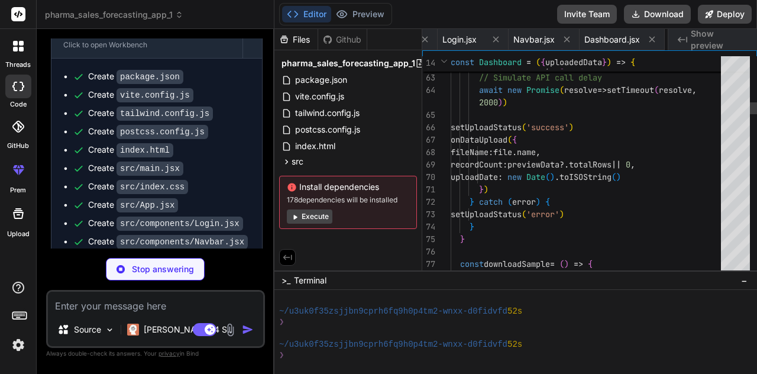
scroll to position [0, 706]
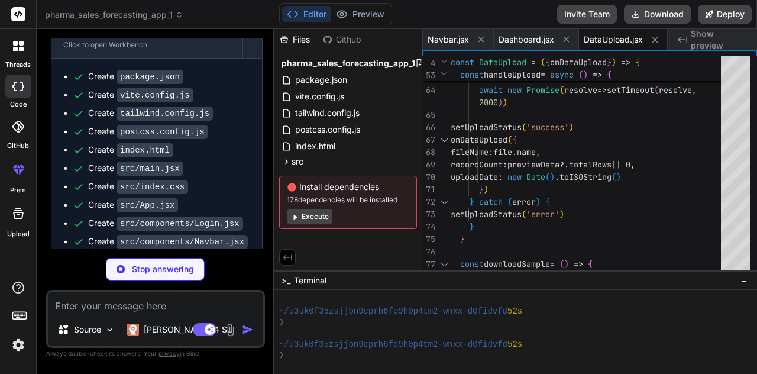
click at [302, 218] on button "Execute" at bounding box center [310, 216] width 46 height 14
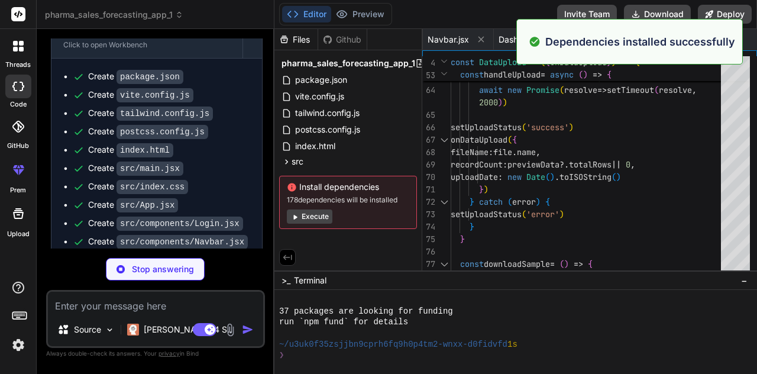
scroll to position [309, 0]
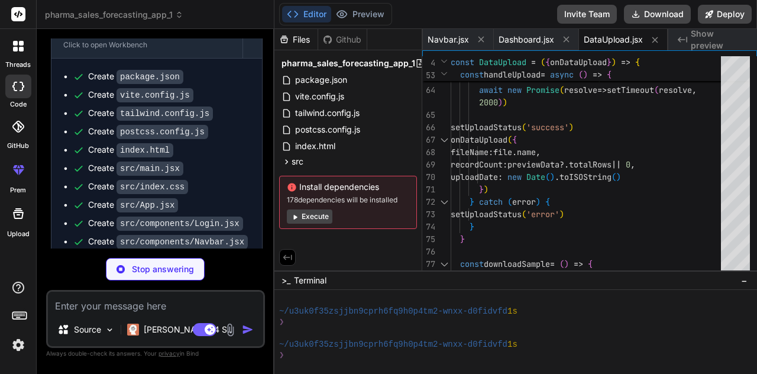
type textarea "x"
type textarea "} export default Analysis"
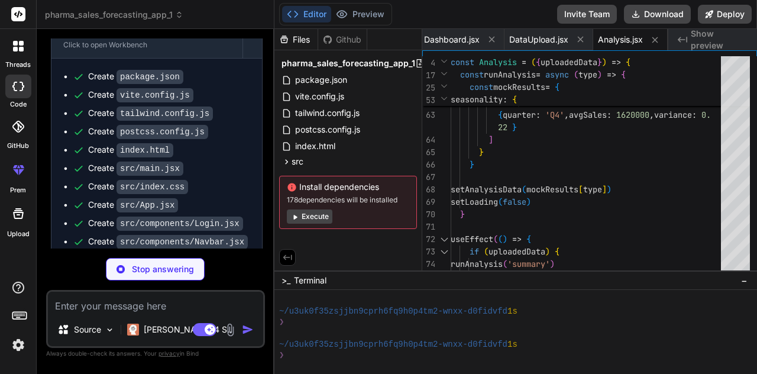
type textarea "x"
type textarea ")} </div> </div> ) } export default Forecast"
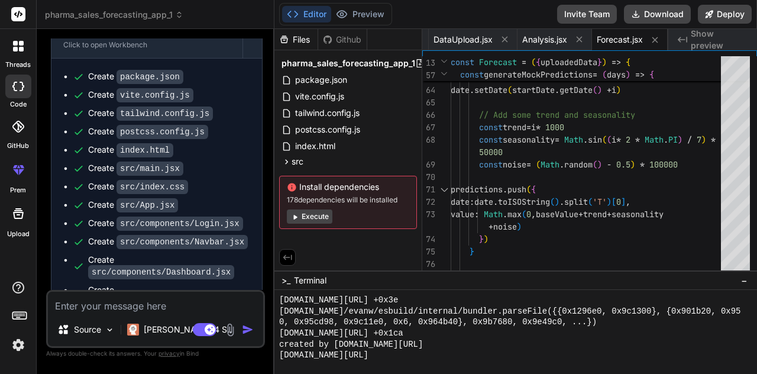
scroll to position [1469, 0]
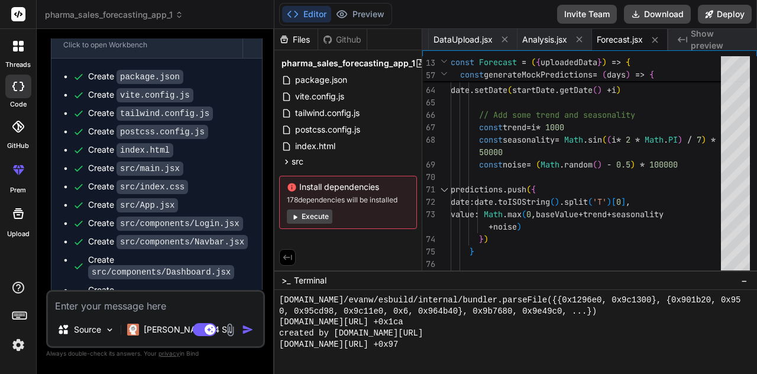
click at [295, 217] on icon at bounding box center [295, 217] width 4 height 5
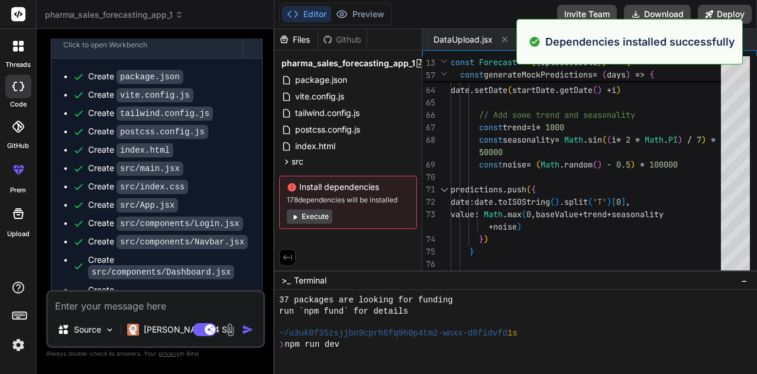
scroll to position [1657, 0]
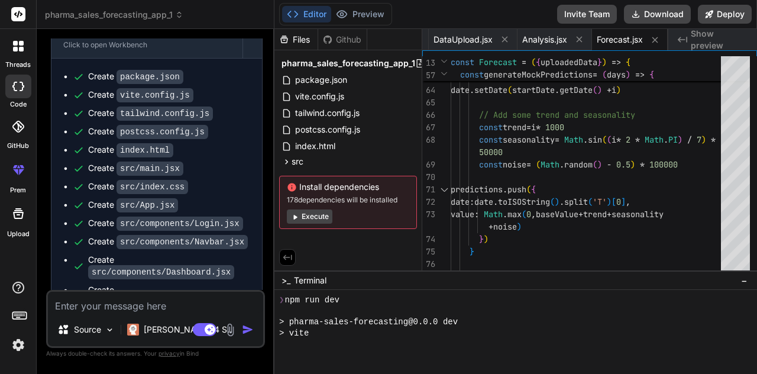
click at [312, 216] on button "Execute" at bounding box center [310, 216] width 46 height 14
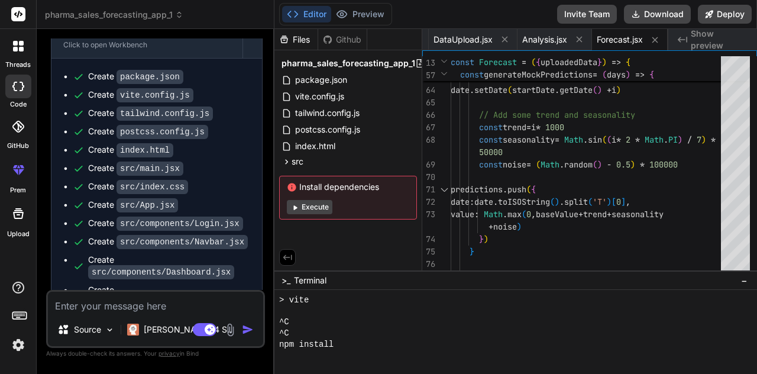
click at [311, 208] on button "Execute" at bounding box center [310, 207] width 46 height 14
click at [309, 205] on button "Execute" at bounding box center [310, 207] width 46 height 14
click at [310, 206] on button "Execute" at bounding box center [310, 207] width 46 height 14
click at [305, 210] on button "Execute" at bounding box center [310, 207] width 46 height 14
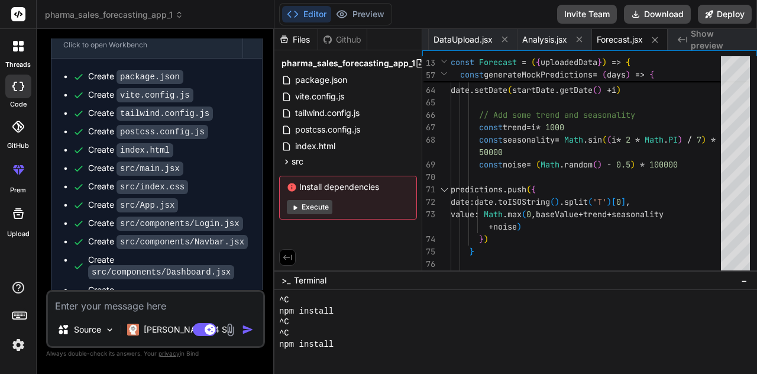
scroll to position [1899, 0]
type textarea "x"
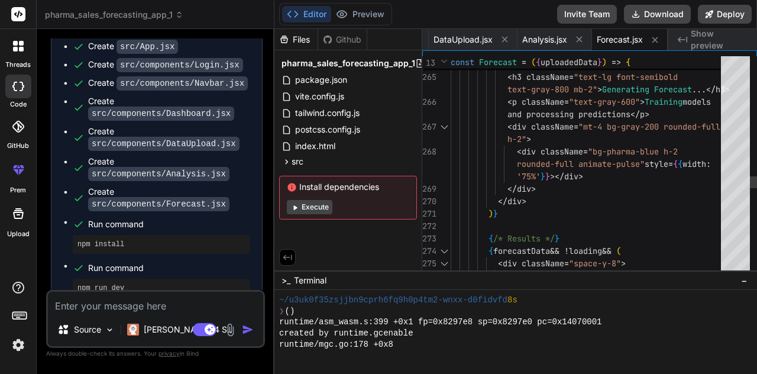
scroll to position [3070, 0]
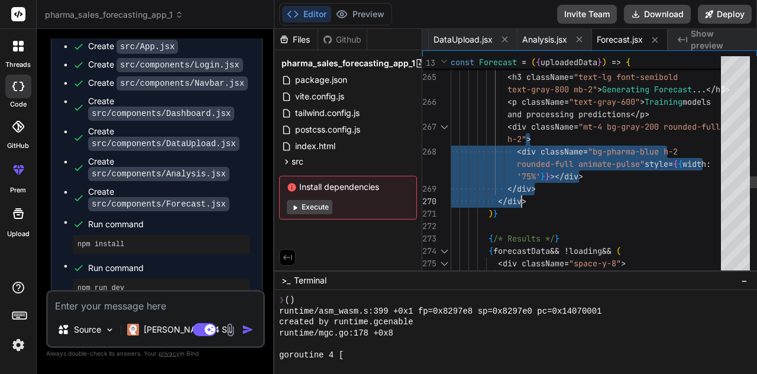
drag, startPoint x: 568, startPoint y: 135, endPoint x: 554, endPoint y: 198, distance: 64.3
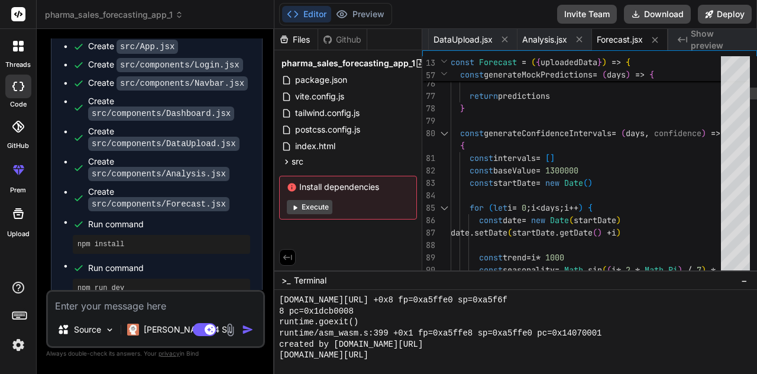
scroll to position [4230, 0]
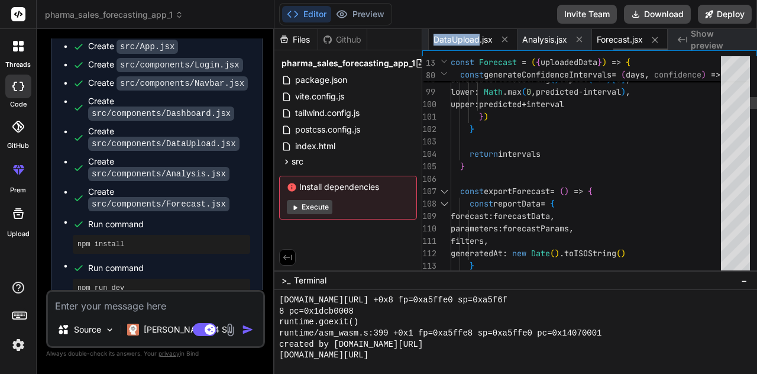
type textarea "} return intervals } const exportForecast = () => { const reportData = { foreca…"
click at [321, 209] on button "Execute" at bounding box center [310, 207] width 46 height 14
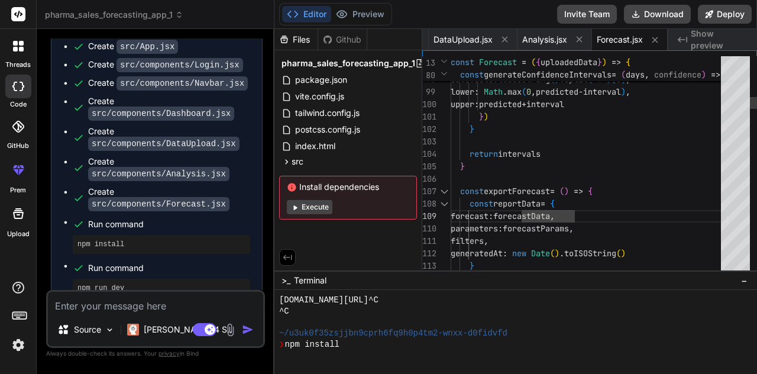
scroll to position [4285, 0]
click at [311, 208] on button "Execute" at bounding box center [310, 207] width 46 height 14
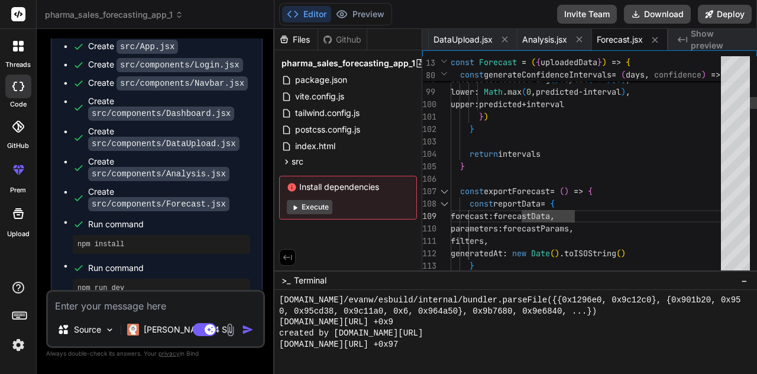
scroll to position [5522, 0]
click at [311, 206] on button "Execute" at bounding box center [310, 207] width 46 height 14
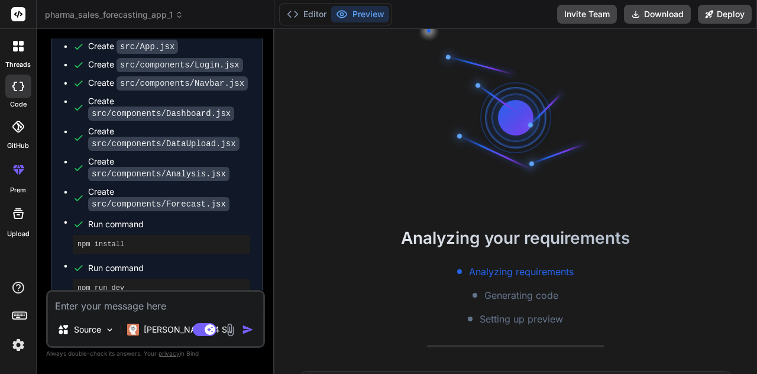
scroll to position [5655, 0]
type textarea "x"
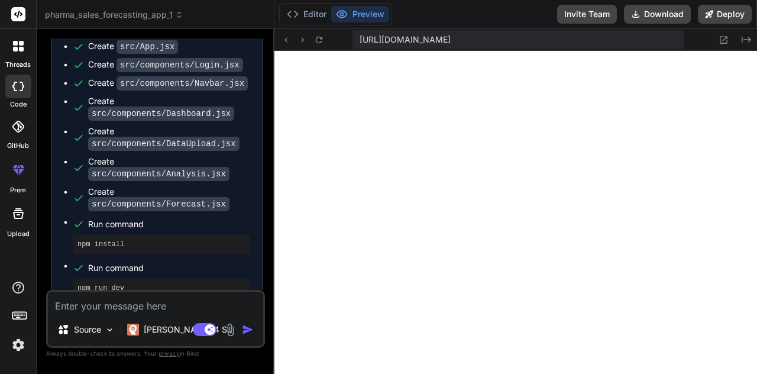
scroll to position [5776, 0]
click at [172, 313] on div "Source Claude 4 S.. Agent Mode. When this toggle is activated, AI automatically…" at bounding box center [155, 319] width 219 height 58
click at [167, 306] on textarea at bounding box center [155, 302] width 215 height 21
type textarea "c"
type textarea "x"
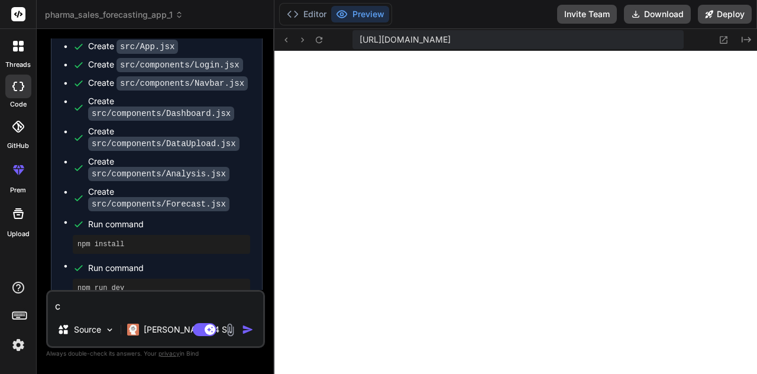
type textarea "ch"
type textarea "x"
type textarea "cha"
type textarea "x"
type textarea "chan"
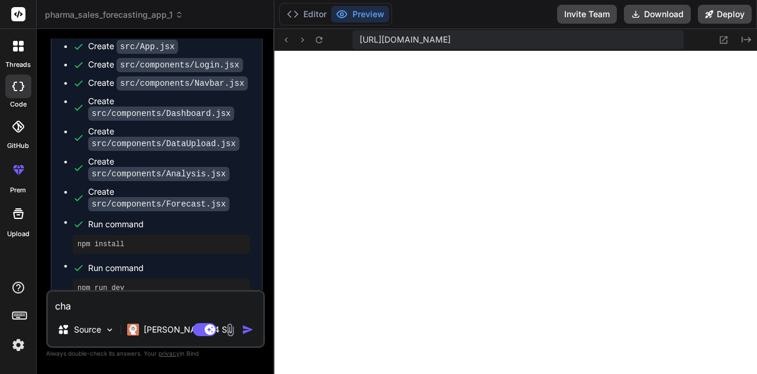
type textarea "x"
type textarea "chang"
type textarea "x"
type textarea "change"
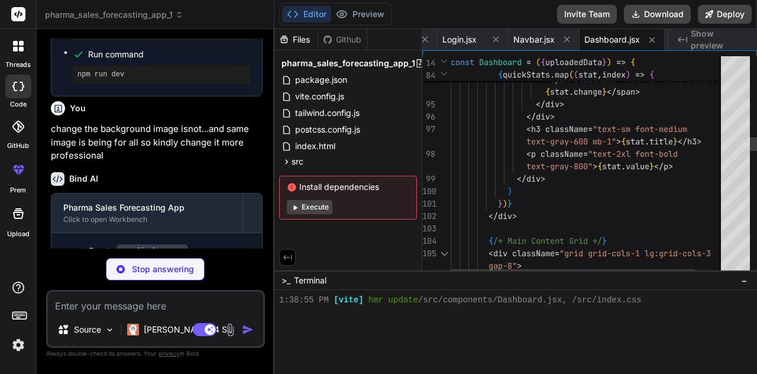
scroll to position [5909, 0]
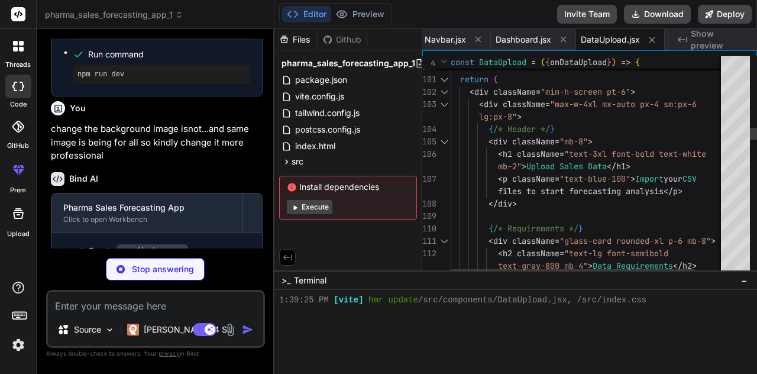
click at [311, 205] on button "Execute" at bounding box center [310, 207] width 46 height 14
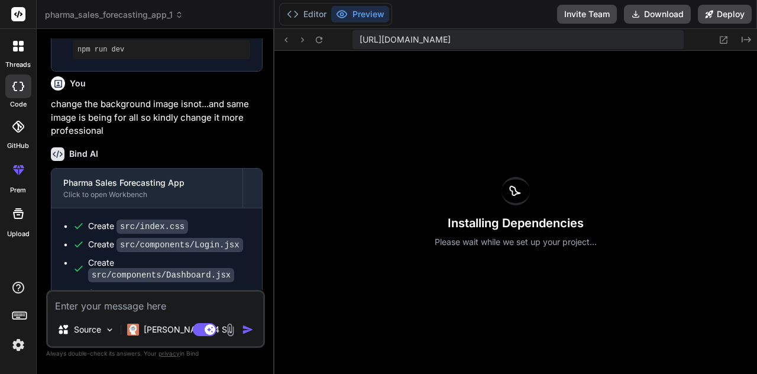
scroll to position [1702, 0]
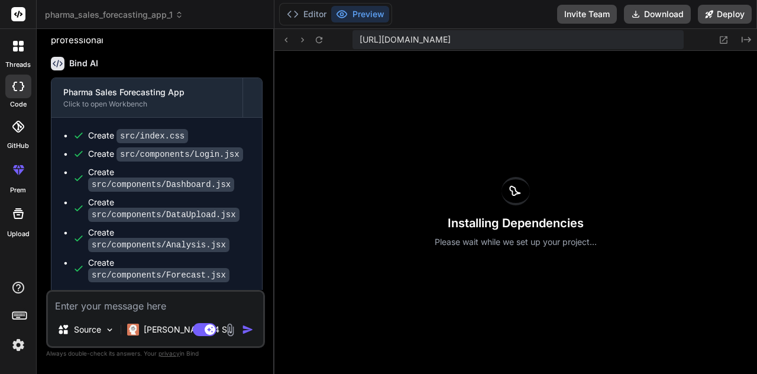
click at [633, 130] on div "Installing Dependencies Please wait while we set up your project..." at bounding box center [516, 212] width 483 height 323
click at [628, 154] on div "Installing Dependencies Please wait while we set up your project..." at bounding box center [516, 212] width 483 height 323
click at [631, 156] on div "Installing Dependencies Please wait while we set up your project..." at bounding box center [516, 212] width 483 height 323
click at [636, 154] on div "Installing Dependencies Please wait while we set up your project..." at bounding box center [516, 212] width 483 height 323
click at [635, 157] on div "Installing Dependencies Please wait while we set up your project..." at bounding box center [516, 212] width 483 height 323
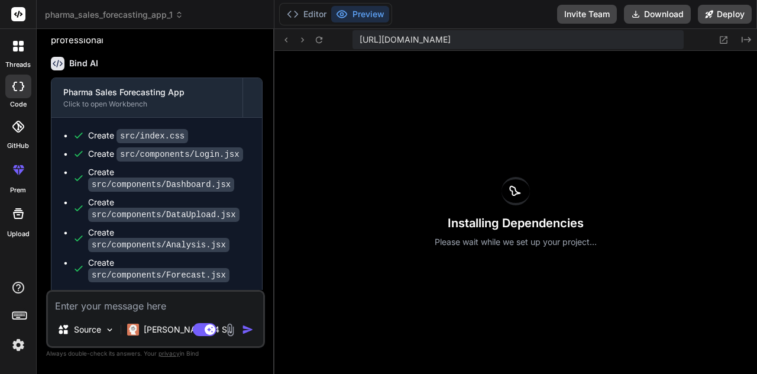
click at [639, 158] on div "Installing Dependencies Please wait while we set up your project..." at bounding box center [516, 212] width 483 height 323
click at [639, 155] on div "Installing Dependencies Please wait while we set up your project..." at bounding box center [516, 212] width 483 height 323
click at [641, 160] on div "Installing Dependencies Please wait while we set up your project..." at bounding box center [516, 212] width 483 height 323
click at [644, 159] on div "Installing Dependencies Please wait while we set up your project..." at bounding box center [516, 212] width 483 height 323
click at [644, 162] on div "Installing Dependencies Please wait while we set up your project..." at bounding box center [516, 212] width 483 height 323
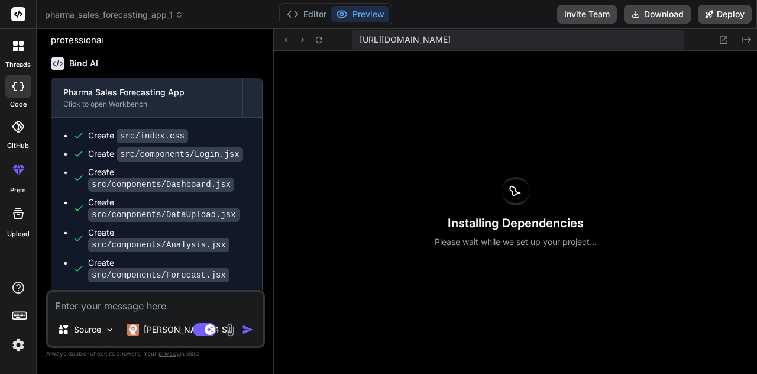
click at [645, 164] on div "Installing Dependencies Please wait while we set up your project..." at bounding box center [516, 212] width 483 height 323
click at [647, 166] on div "Installing Dependencies Please wait while we set up your project..." at bounding box center [516, 212] width 483 height 323
click at [648, 164] on div "Installing Dependencies Please wait while we set up your project..." at bounding box center [516, 212] width 483 height 323
click at [652, 163] on div "Installing Dependencies Please wait while we set up your project..." at bounding box center [516, 212] width 483 height 323
click at [651, 159] on div "Installing Dependencies Please wait while we set up your project..." at bounding box center [516, 212] width 483 height 323
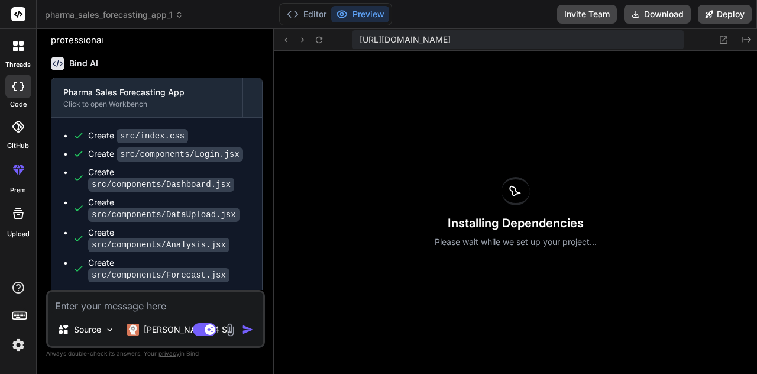
click at [653, 162] on div "Installing Dependencies Please wait while we set up your project..." at bounding box center [516, 212] width 483 height 323
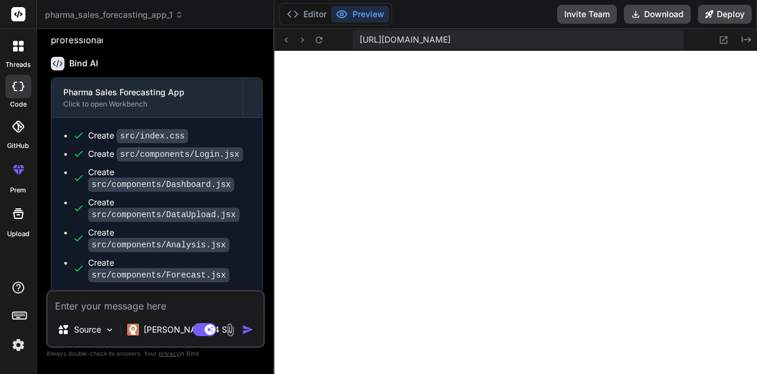
click at [63, 303] on textarea at bounding box center [155, 302] width 215 height 21
click at [101, 308] on div "Source Claude 4 S.. Agent Mode. When this toggle is activated, AI automatically…" at bounding box center [155, 319] width 219 height 58
click at [101, 308] on textarea at bounding box center [155, 302] width 215 height 21
paste textarea "1️⃣ AI-Powered Forecasting & Insights Predictive Analytics: Use machine learnin…"
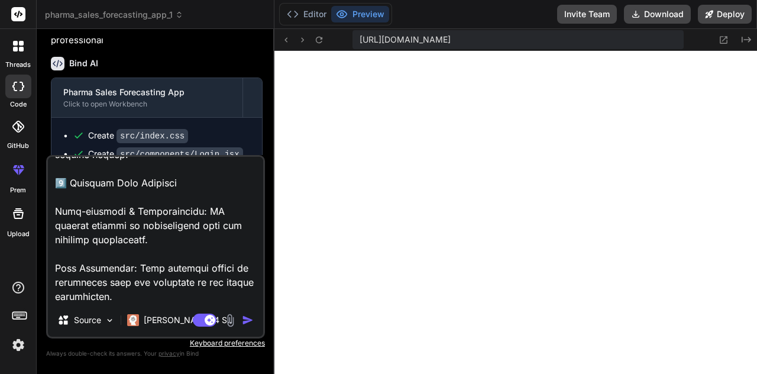
click at [242, 317] on img "button" at bounding box center [248, 320] width 12 height 12
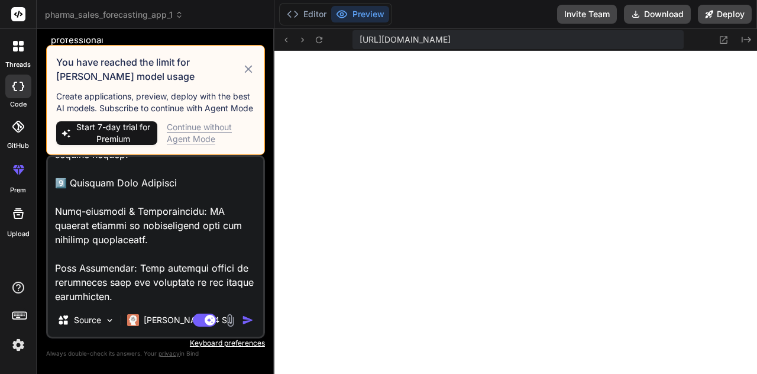
click at [250, 65] on icon at bounding box center [248, 69] width 13 height 14
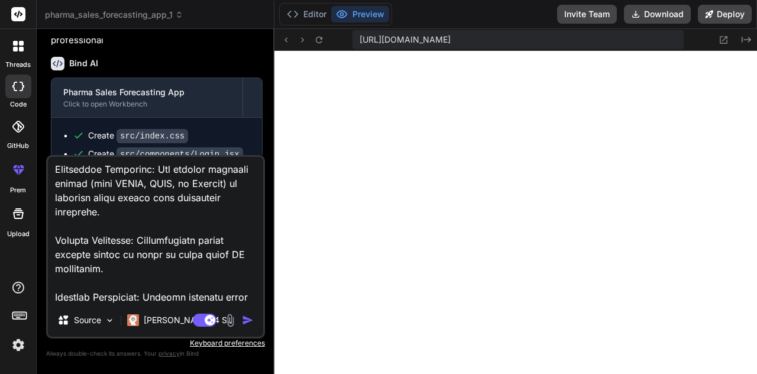
scroll to position [0, 0]
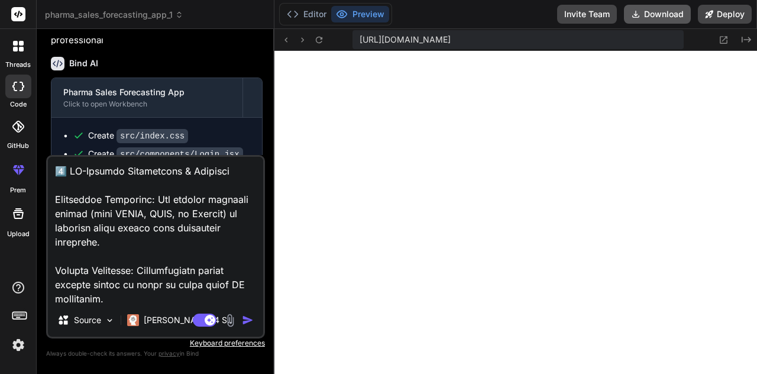
click at [666, 16] on button "Download" at bounding box center [657, 14] width 67 height 19
